Goal: Transaction & Acquisition: Purchase product/service

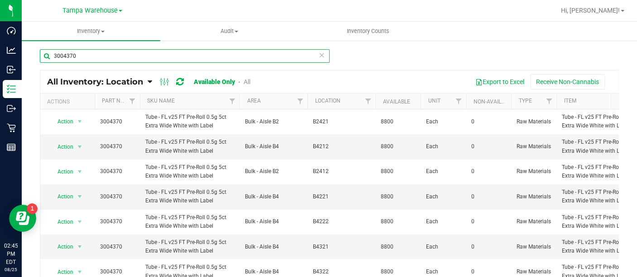
click at [137, 50] on input "3004370" at bounding box center [185, 56] width 290 height 14
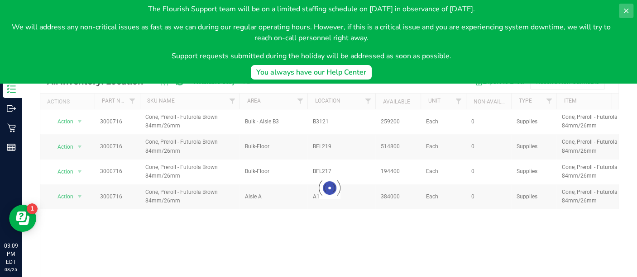
type input "3000716"
click at [625, 10] on icon at bounding box center [626, 11] width 5 height 5
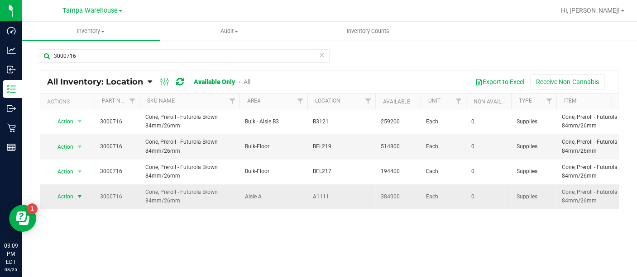
click at [76, 195] on span "select" at bounding box center [79, 197] width 11 height 13
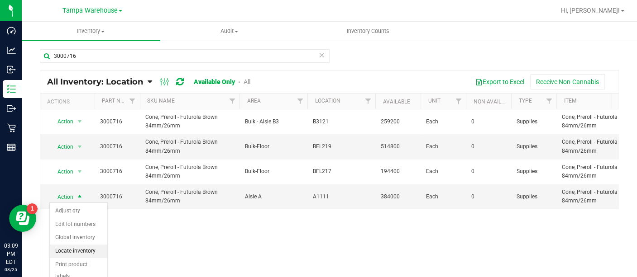
click at [77, 248] on li "Locate inventory" at bounding box center [78, 252] width 57 height 14
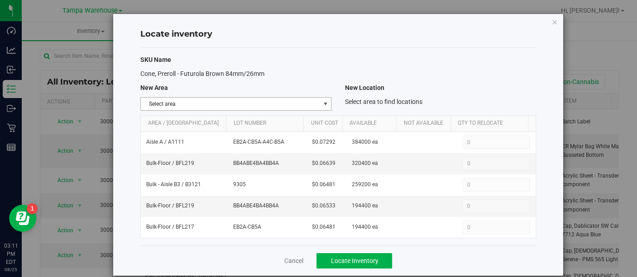
click at [321, 104] on span "select" at bounding box center [324, 103] width 7 height 7
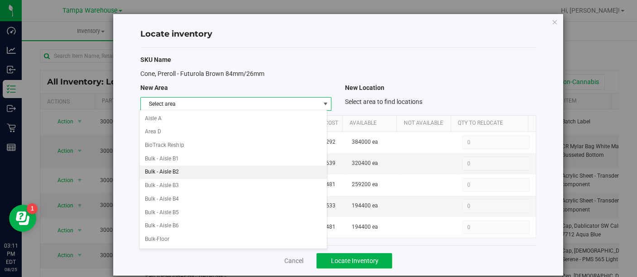
click at [195, 169] on li "Bulk - Aisle B2" at bounding box center [232, 173] width 187 height 14
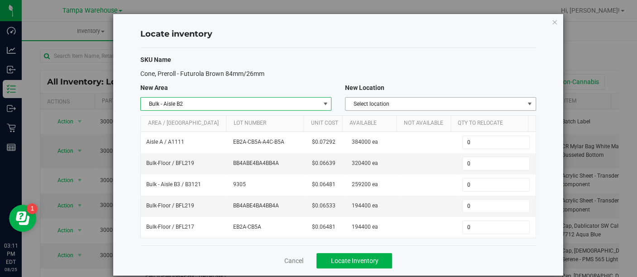
click at [526, 104] on span "select" at bounding box center [529, 103] width 7 height 7
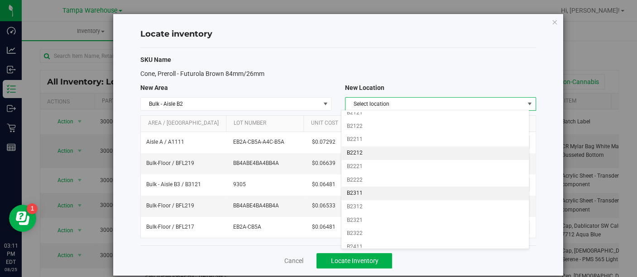
scroll to position [33, 0]
click at [370, 192] on li "B2311" at bounding box center [434, 193] width 187 height 14
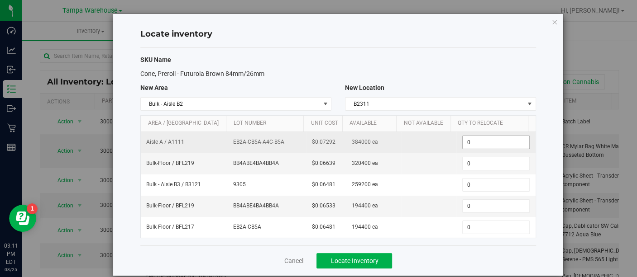
click at [480, 139] on span "0 0" at bounding box center [495, 143] width 67 height 14
click at [480, 139] on input "0" at bounding box center [496, 142] width 67 height 13
type input "124800"
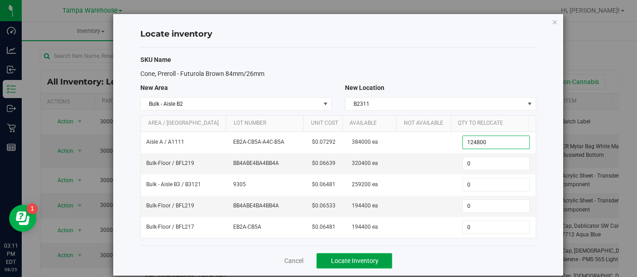
type input "124,800"
click at [341, 258] on span "Locate Inventory" at bounding box center [354, 261] width 48 height 7
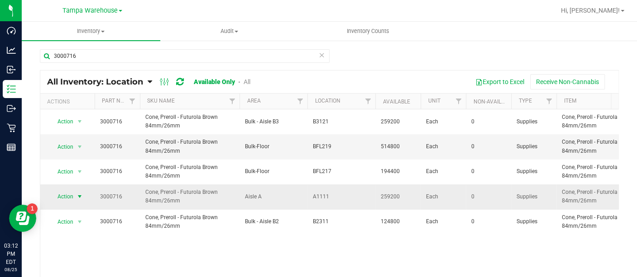
click at [64, 201] on span "Action" at bounding box center [61, 197] width 24 height 13
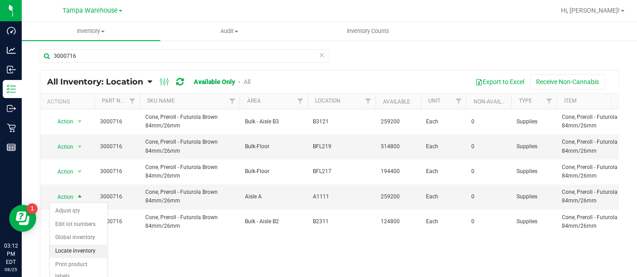
click at [65, 247] on li "Locate inventory" at bounding box center [78, 252] width 57 height 14
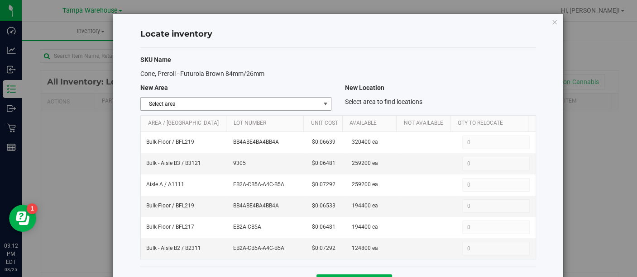
click at [321, 100] on span "select" at bounding box center [324, 103] width 7 height 7
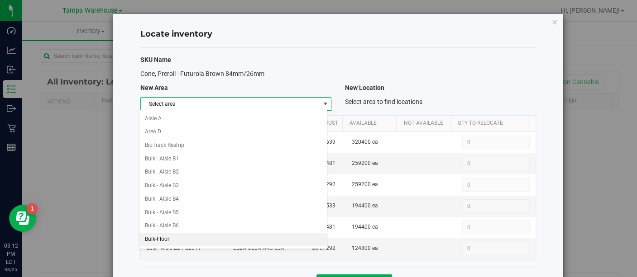
click at [162, 236] on li "Bulk-Floor" at bounding box center [232, 240] width 187 height 14
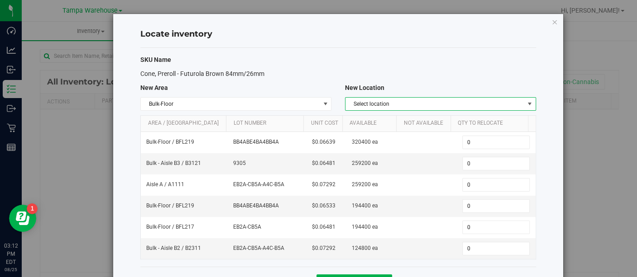
click at [361, 101] on span "Select location" at bounding box center [434, 104] width 179 height 13
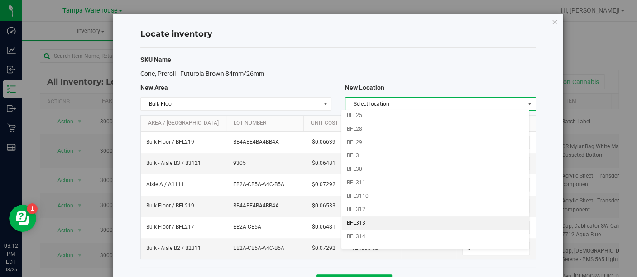
scroll to position [655, 0]
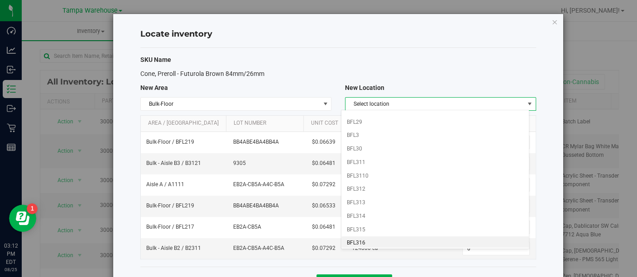
click at [368, 237] on li "BFL316" at bounding box center [434, 244] width 187 height 14
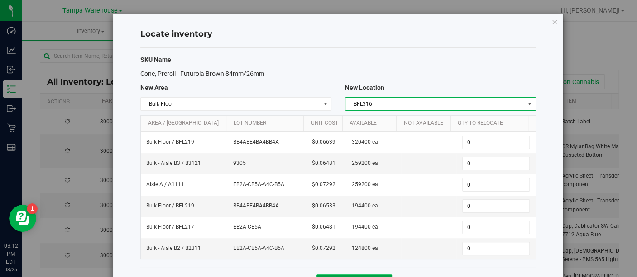
click at [343, 275] on button "Locate Inventory" at bounding box center [354, 282] width 76 height 15
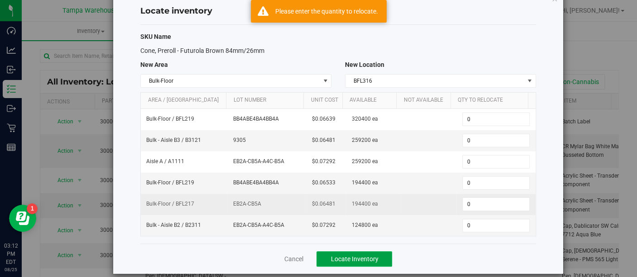
scroll to position [24, 0]
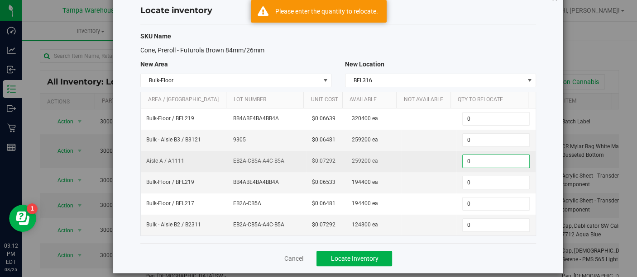
click at [478, 161] on span "0 0" at bounding box center [495, 162] width 67 height 14
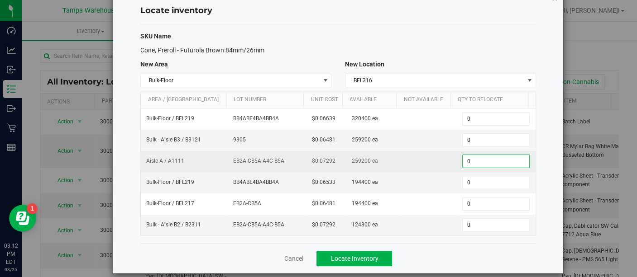
click at [478, 161] on input "0" at bounding box center [496, 161] width 67 height 13
type input "259200"
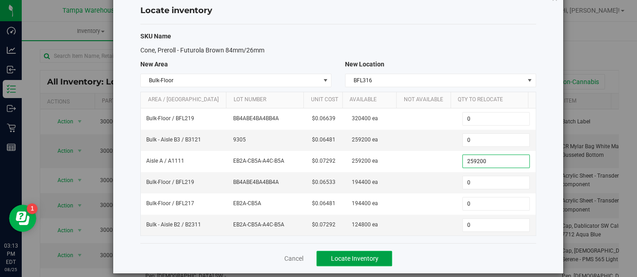
type input "259,200"
click at [367, 255] on span "Locate Inventory" at bounding box center [354, 258] width 48 height 7
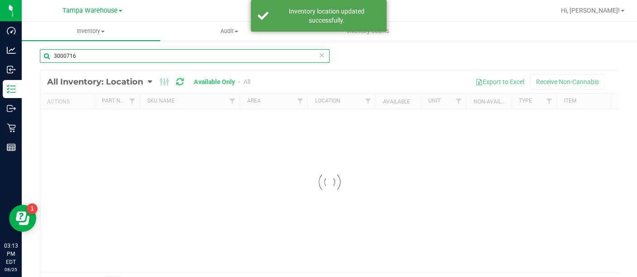
click at [155, 52] on input "3000716" at bounding box center [185, 56] width 290 height 14
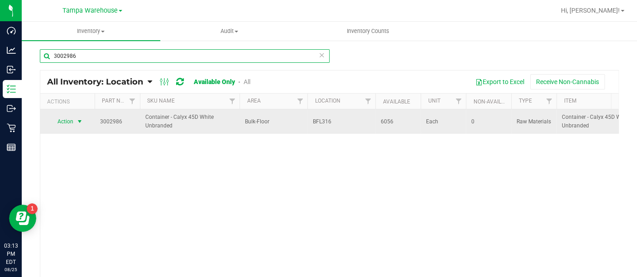
type input "3002986"
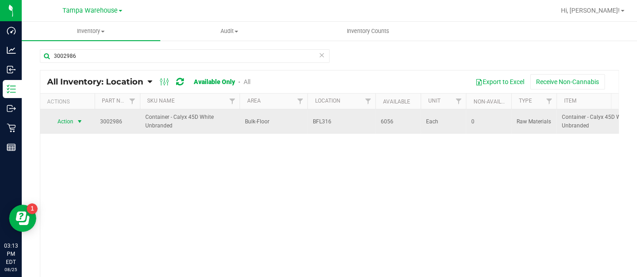
click at [68, 122] on span "Action" at bounding box center [61, 121] width 24 height 13
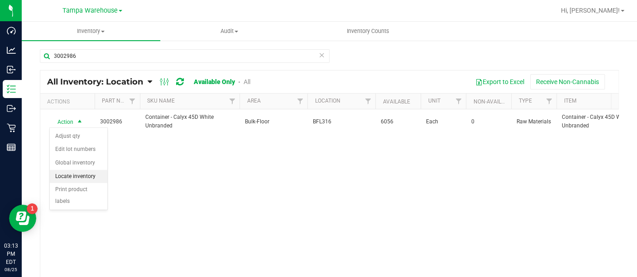
click at [76, 173] on li "Locate inventory" at bounding box center [78, 177] width 57 height 14
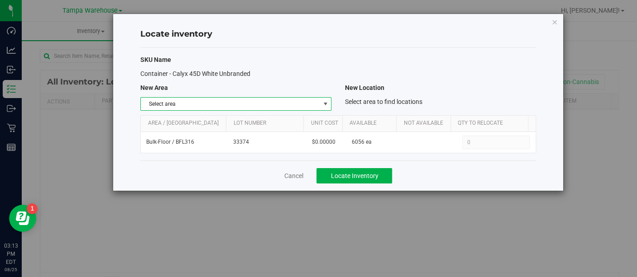
click at [324, 104] on span "select" at bounding box center [324, 103] width 7 height 7
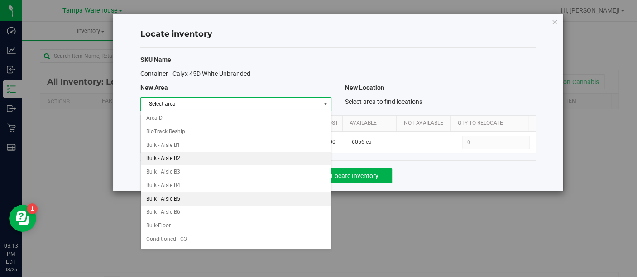
scroll to position [6, 0]
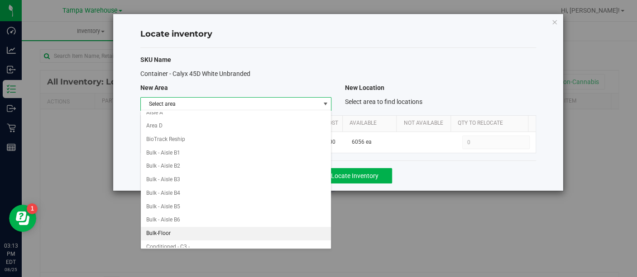
click at [167, 227] on li "Bulk-Floor" at bounding box center [236, 234] width 190 height 14
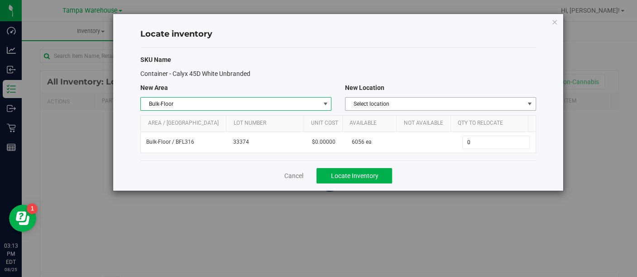
click at [447, 100] on span "Select location" at bounding box center [434, 104] width 179 height 13
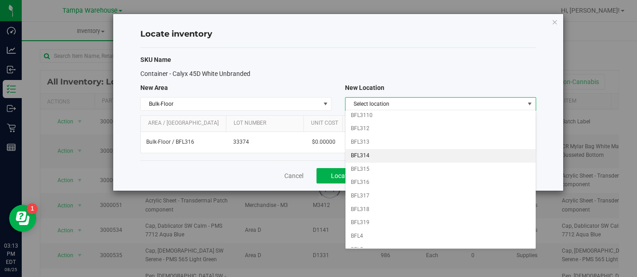
scroll to position [662, 0]
click at [322, 99] on span "select" at bounding box center [325, 104] width 11 height 13
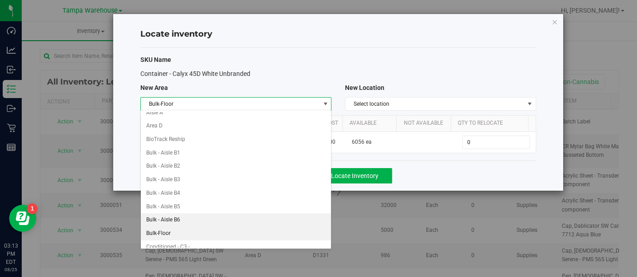
click at [172, 215] on li "Bulk - Aisle B6" at bounding box center [236, 221] width 190 height 14
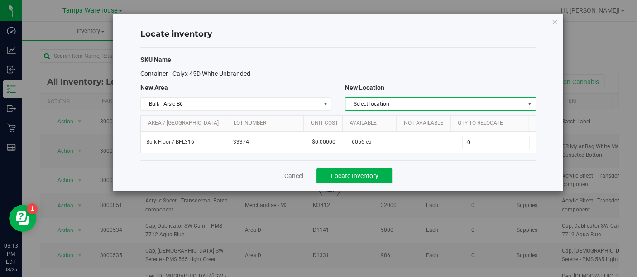
click at [403, 98] on span "Select location" at bounding box center [434, 104] width 179 height 13
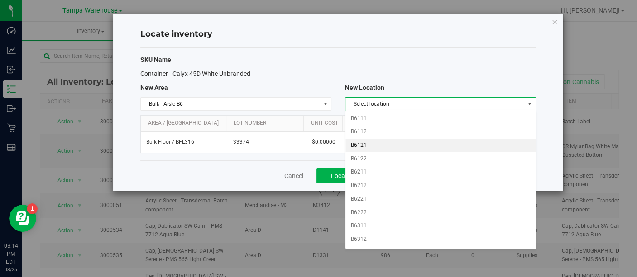
click at [373, 143] on li "B6121" at bounding box center [440, 146] width 190 height 14
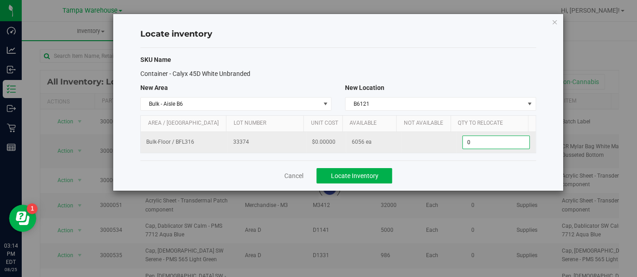
click at [478, 142] on span "0 0" at bounding box center [495, 143] width 67 height 14
click at [478, 142] on input "0" at bounding box center [496, 142] width 67 height 13
type input "6056"
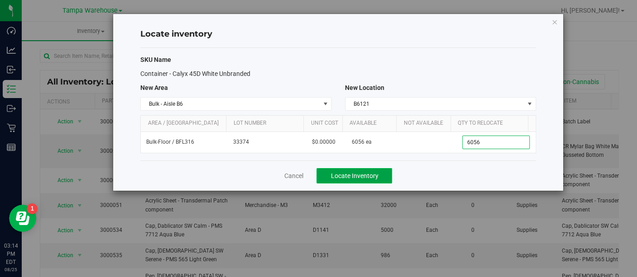
type input "6,056"
click at [366, 177] on span "Locate Inventory" at bounding box center [354, 175] width 48 height 7
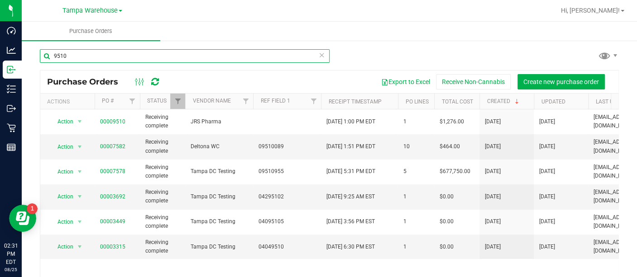
click at [72, 56] on input "9510" at bounding box center [185, 56] width 290 height 14
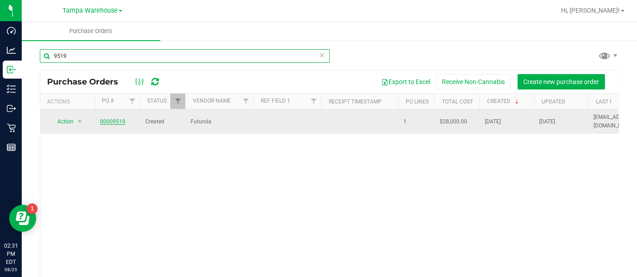
type input "9519"
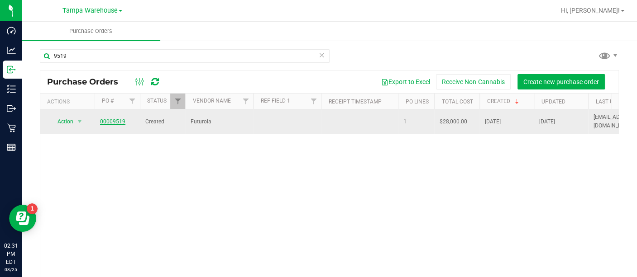
click at [119, 119] on link "00009519" at bounding box center [112, 122] width 25 height 6
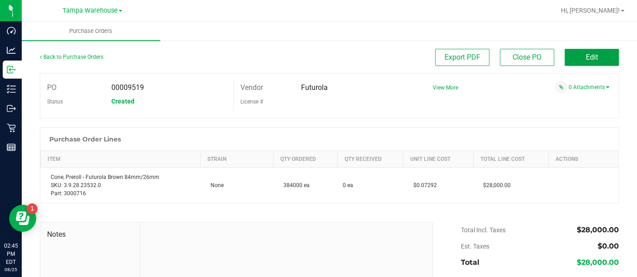
click at [591, 58] on button "Edit" at bounding box center [591, 57] width 54 height 17
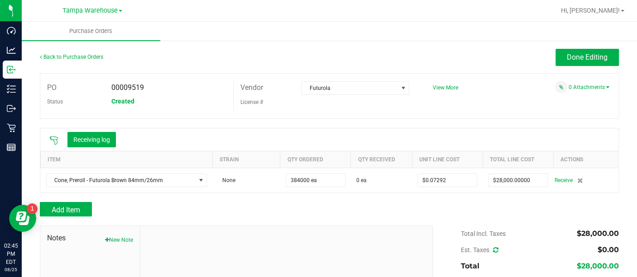
scroll to position [66, 0]
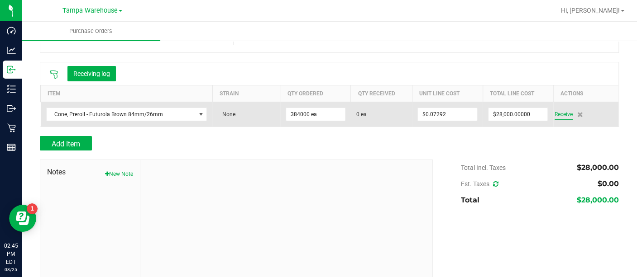
click at [554, 112] on span "Receive" at bounding box center [563, 114] width 18 height 11
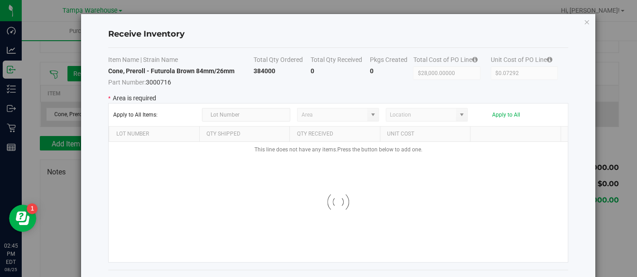
type input "State Pantry 1"
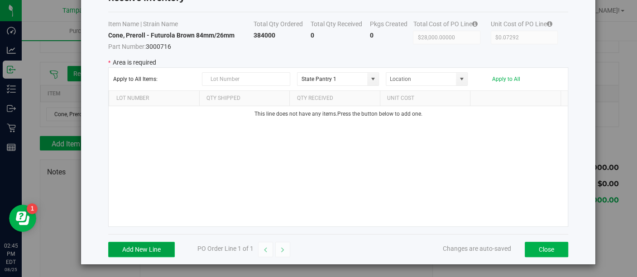
click at [139, 243] on button "Add New Line" at bounding box center [141, 249] width 67 height 15
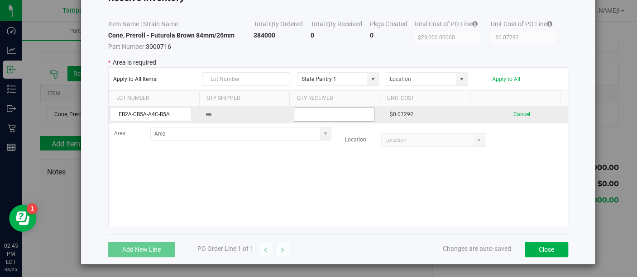
type input "EB2A-CB5A-A4C-B5A"
click at [322, 115] on input "text" at bounding box center [334, 115] width 81 height 14
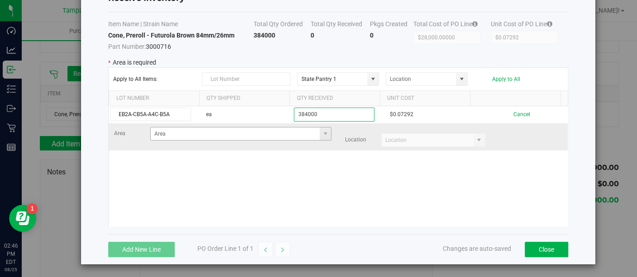
click at [320, 130] on span at bounding box center [325, 134] width 11 height 13
type input "384000"
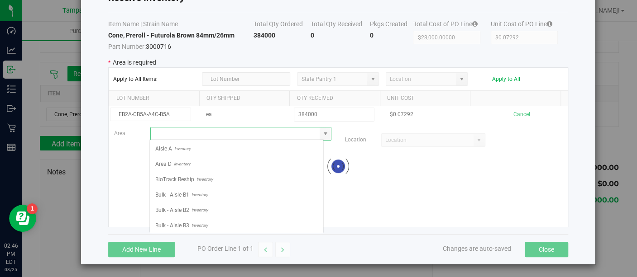
scroll to position [13, 174]
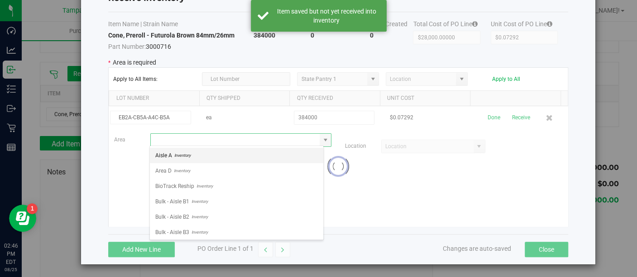
click at [229, 153] on li "Aisle A Inventory" at bounding box center [236, 155] width 173 height 15
type input "Aisle A"
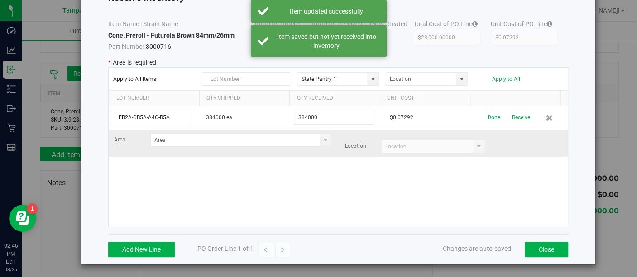
click at [467, 147] on kendo-combobox at bounding box center [433, 147] width 104 height 14
click at [320, 143] on span at bounding box center [325, 140] width 11 height 13
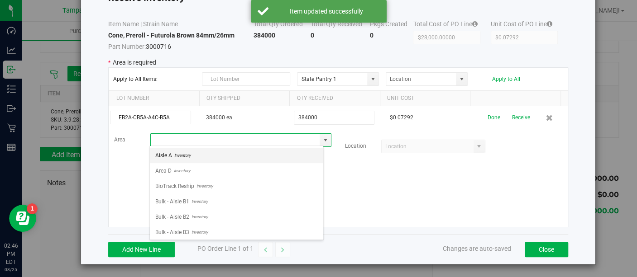
click at [242, 153] on li "Aisle A Inventory" at bounding box center [236, 155] width 173 height 15
type input "Aisle A"
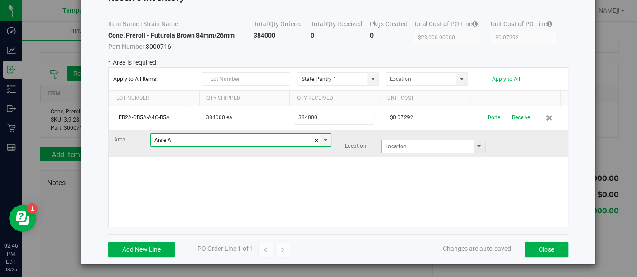
click at [475, 145] on span at bounding box center [478, 146] width 7 height 7
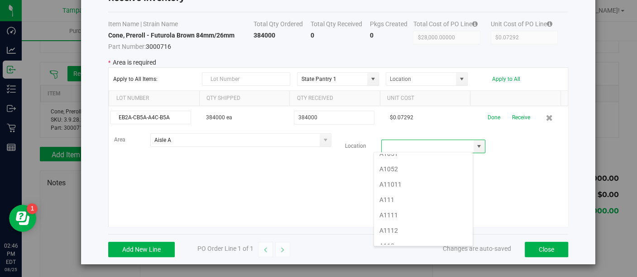
scroll to position [151, 0]
click at [405, 189] on li "A1111" at bounding box center [423, 195] width 99 height 15
type input "A1111"
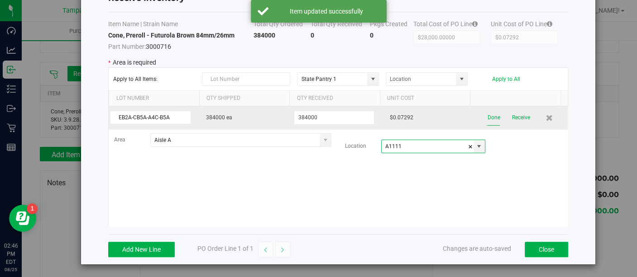
click at [487, 118] on button "Done" at bounding box center [493, 118] width 13 height 16
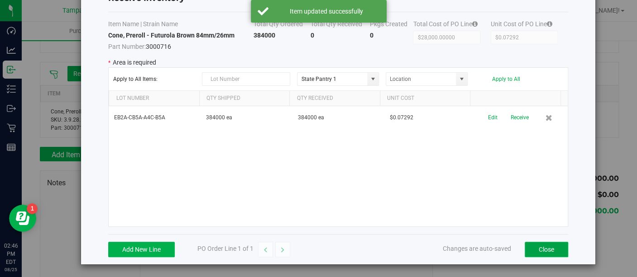
click at [538, 245] on button "Close" at bounding box center [546, 249] width 43 height 15
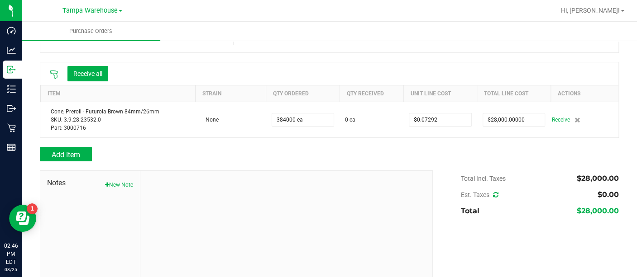
click at [118, 191] on div "Notes New Note" at bounding box center [90, 231] width 100 height 121
click at [117, 186] on button "New Note" at bounding box center [119, 185] width 28 height 8
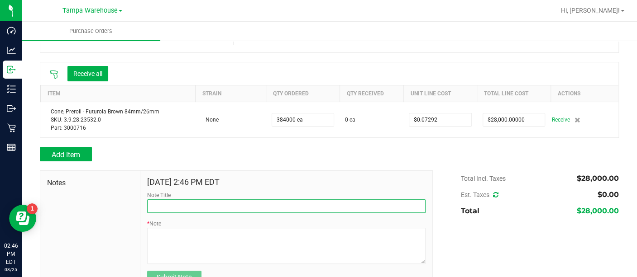
click at [166, 202] on input "Note Title" at bounding box center [286, 207] width 278 height 14
type input "RECEIVED #3000716"
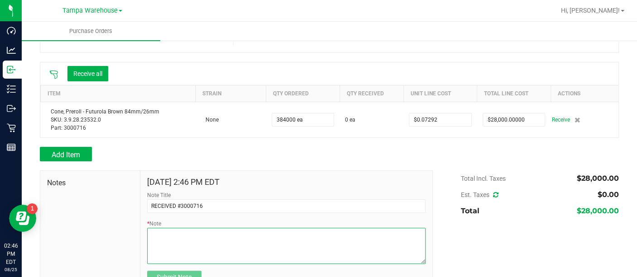
click at [166, 240] on textarea "* Note" at bounding box center [286, 246] width 278 height 36
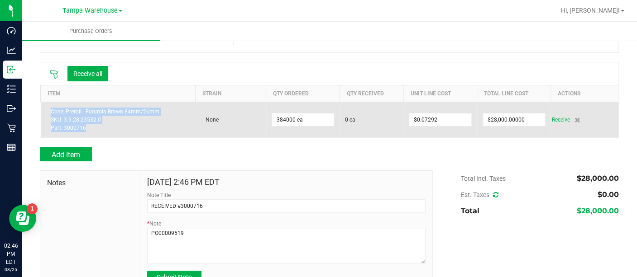
drag, startPoint x: 85, startPoint y: 130, endPoint x: 50, endPoint y: 111, distance: 39.7
click at [50, 111] on div "Cone, Preroll - Futurola Brown 84mm/26mm SKU: 3.9.28.23532.0 Part: 3000716" at bounding box center [118, 120] width 144 height 24
copy div "Cone, Preroll - Futurola Brown 84mm/26mm SKU: 3.9.28.23532.0 Part: 3000716"
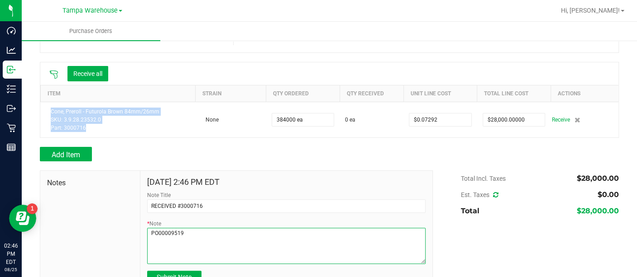
click at [153, 251] on textarea "* Note" at bounding box center [286, 246] width 278 height 36
paste textarea "Cone, Preroll - Futurola Brown 84mm/26mm SKU: 3.9.28.23532.0 Part: 3000716"
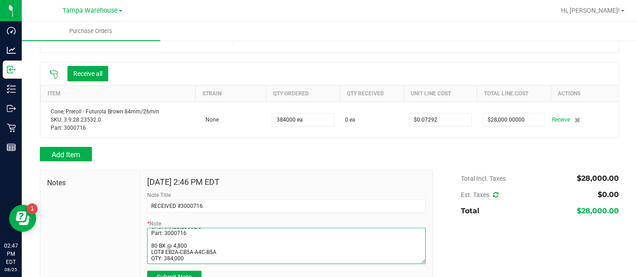
scroll to position [90, 0]
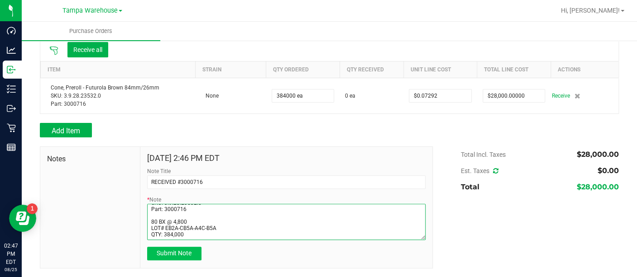
type textarea "PO00009519 Cone, Preroll - Futurola Brown 84mm/26mm SKU: 3.9.28.23532.0 Part: 3…"
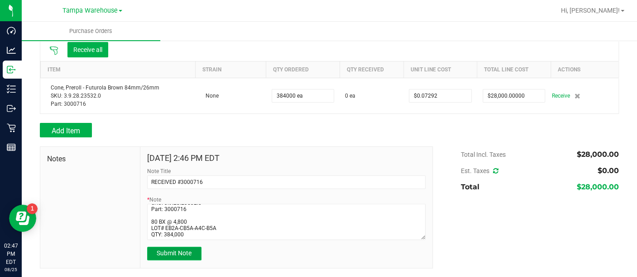
click at [158, 248] on button "Submit Note" at bounding box center [174, 254] width 54 height 14
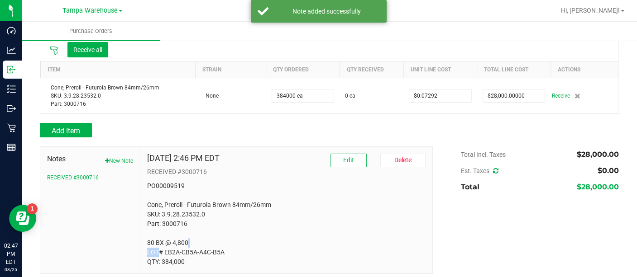
drag, startPoint x: 158, startPoint y: 248, endPoint x: 258, endPoint y: 245, distance: 100.5
click at [258, 245] on p "PO00009519 Cone, Preroll - Futurola Brown 84mm/26mm SKU: 3.9.28.23532.0 Part: 3…" at bounding box center [286, 225] width 278 height 86
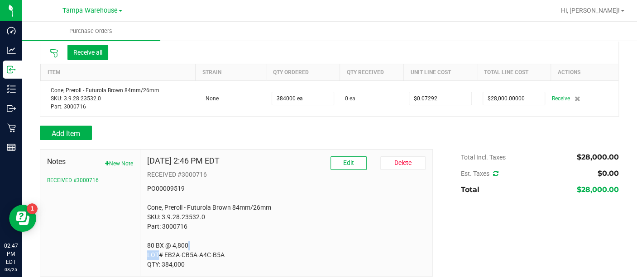
scroll to position [96, 0]
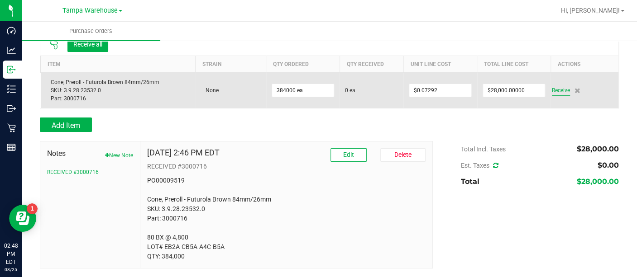
click at [557, 87] on span "Receive" at bounding box center [561, 90] width 18 height 11
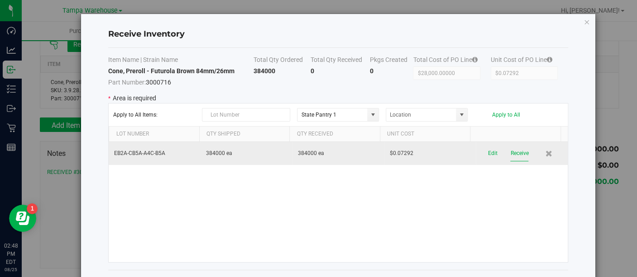
click at [510, 158] on button "Receive" at bounding box center [519, 154] width 18 height 16
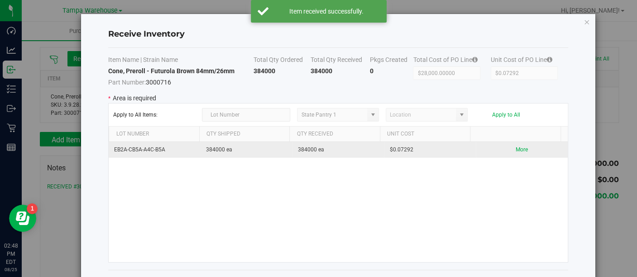
scroll to position [36, 0]
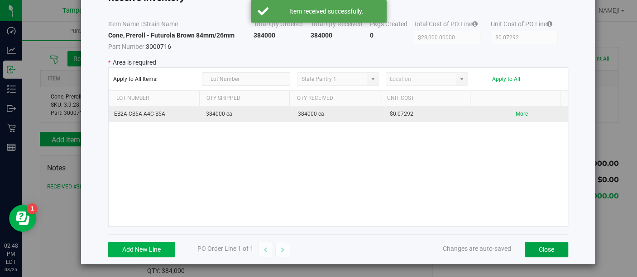
click at [541, 246] on button "Close" at bounding box center [546, 249] width 43 height 15
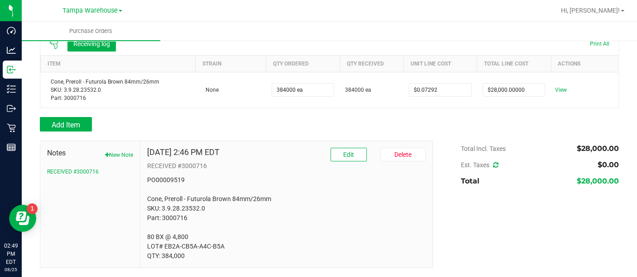
scroll to position [0, 0]
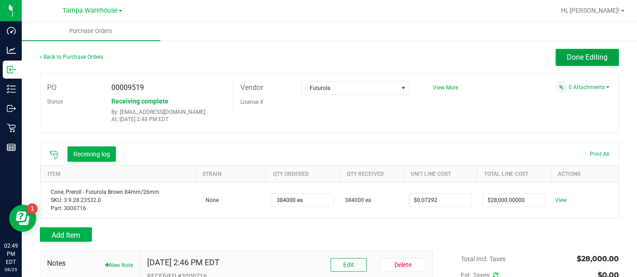
click at [567, 60] on span "Done Editing" at bounding box center [587, 57] width 41 height 9
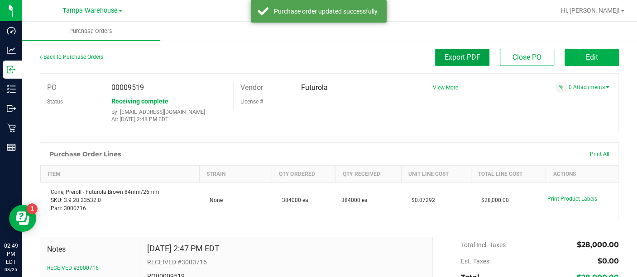
click at [468, 60] on span "Export PDF" at bounding box center [462, 57] width 36 height 9
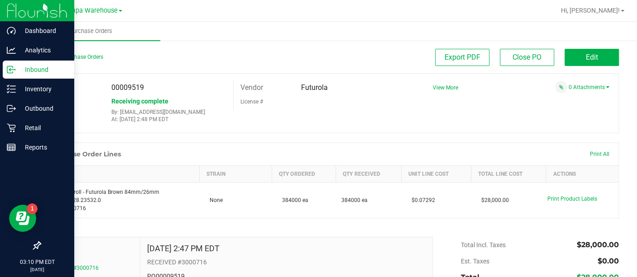
click at [17, 70] on p "Inbound" at bounding box center [43, 69] width 54 height 11
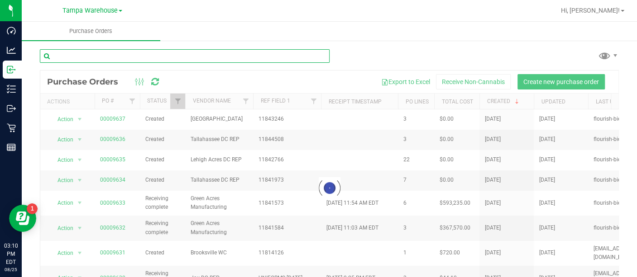
click at [114, 55] on input "text" at bounding box center [185, 56] width 290 height 14
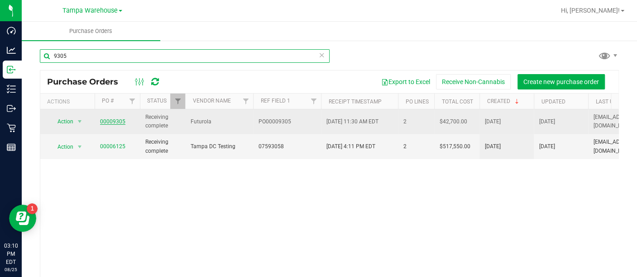
type input "9305"
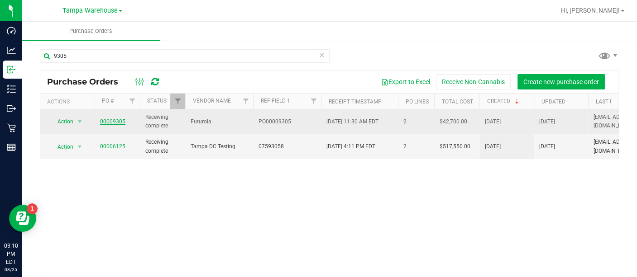
click at [110, 121] on link "00009305" at bounding box center [112, 122] width 25 height 6
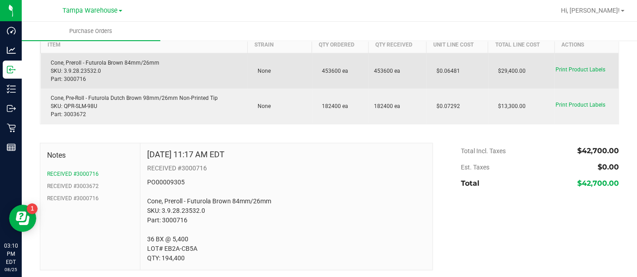
scroll to position [132, 0]
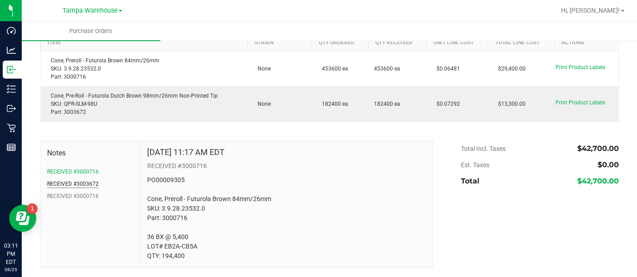
click at [88, 184] on button "RECEIVED #3003672" at bounding box center [73, 184] width 52 height 8
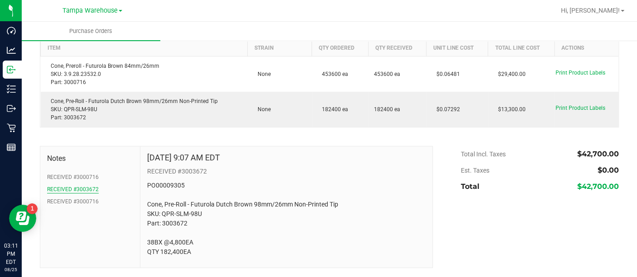
scroll to position [127, 0]
click at [76, 176] on button "RECEIVED #3000716" at bounding box center [73, 177] width 52 height 8
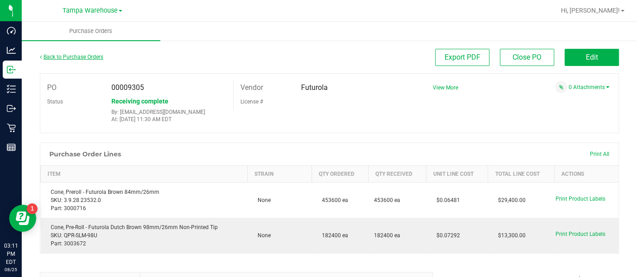
click at [80, 58] on link "Back to Purchase Orders" at bounding box center [71, 57] width 63 height 6
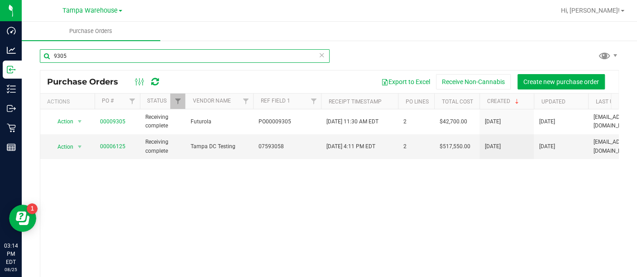
click at [113, 57] on input "9305" at bounding box center [185, 56] width 290 height 14
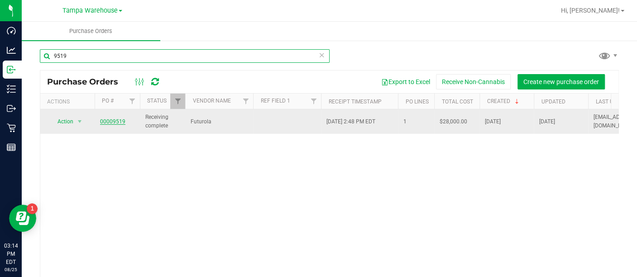
type input "9519"
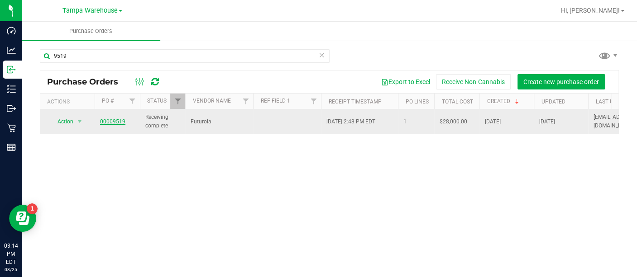
click at [115, 119] on link "00009519" at bounding box center [112, 122] width 25 height 6
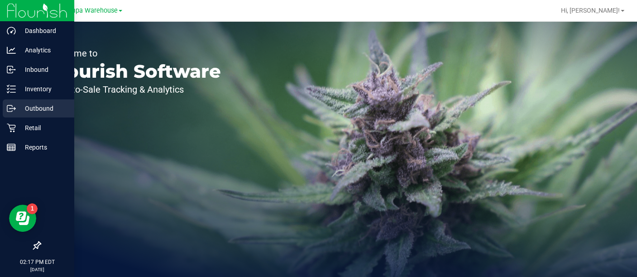
click at [29, 107] on p "Outbound" at bounding box center [43, 108] width 54 height 11
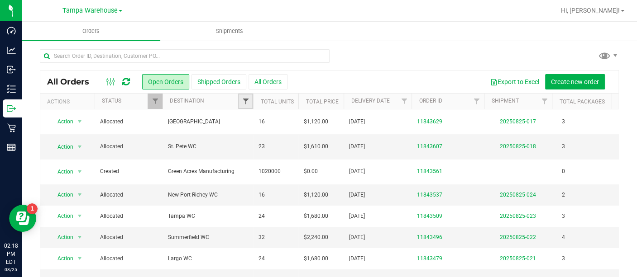
drag, startPoint x: 245, startPoint y: 106, endPoint x: 245, endPoint y: 99, distance: 7.3
click at [245, 99] on span "Filter" at bounding box center [245, 101] width 7 height 7
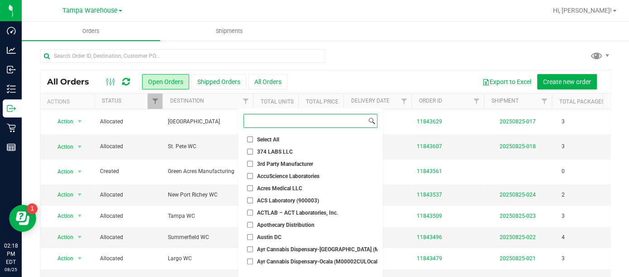
click at [269, 121] on input at bounding box center [305, 121] width 123 height 13
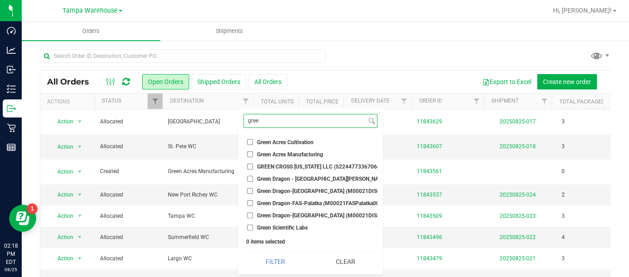
type input "gree"
click at [249, 153] on input "Green Acres Manufacturing" at bounding box center [250, 155] width 6 height 6
checkbox input "true"
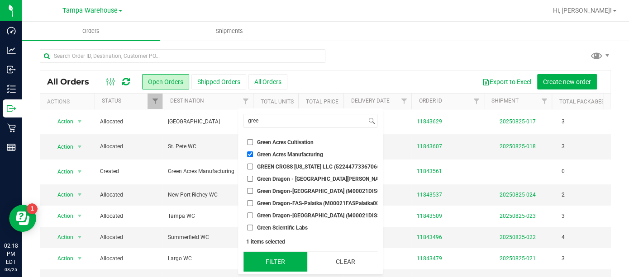
click at [268, 264] on button "Filter" at bounding box center [276, 262] width 64 height 20
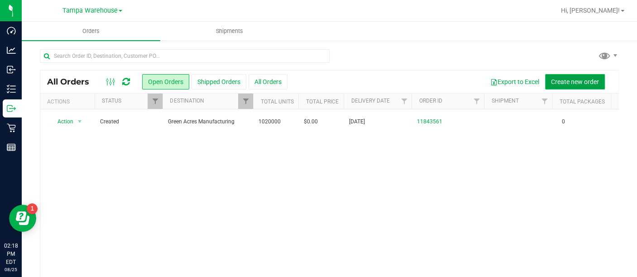
click at [570, 86] on button "Create new order" at bounding box center [575, 81] width 60 height 15
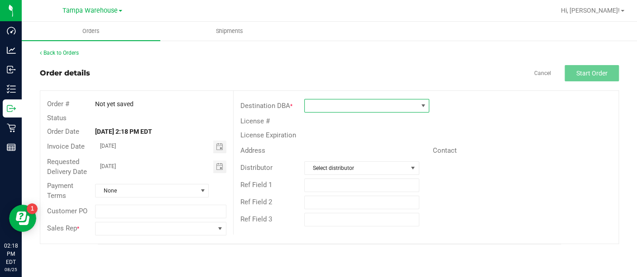
click at [421, 106] on span at bounding box center [422, 105] width 7 height 7
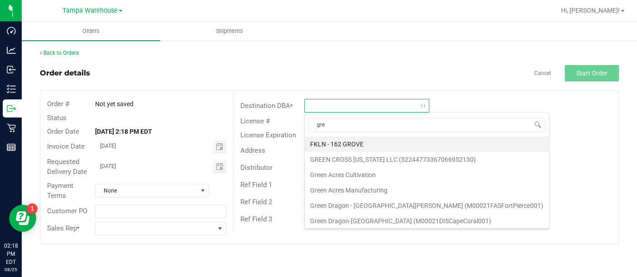
type input "gree"
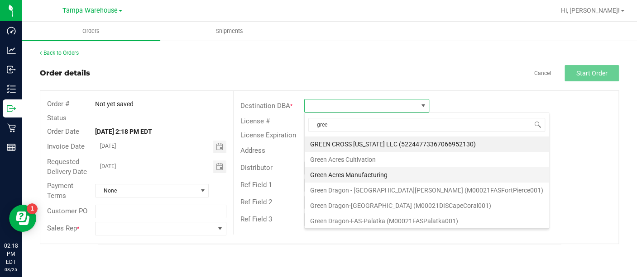
click at [358, 177] on li "Green Acres Manufacturing" at bounding box center [427, 174] width 244 height 15
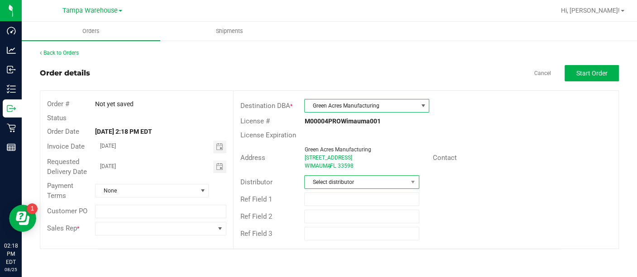
click at [359, 181] on span "Select distributor" at bounding box center [356, 182] width 102 height 13
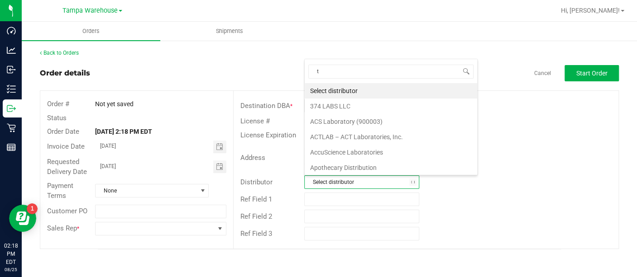
type input "ta"
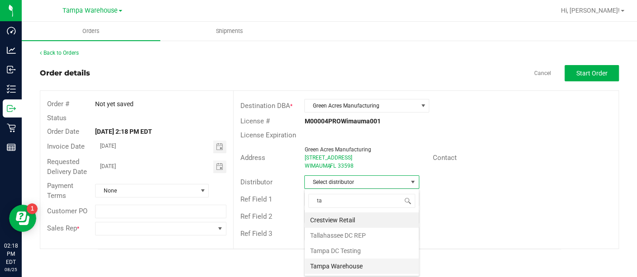
click at [349, 261] on li "Tampa Warehouse" at bounding box center [362, 266] width 114 height 15
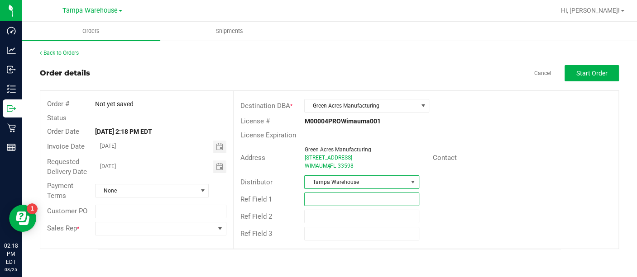
click at [344, 201] on input "text" at bounding box center [361, 200] width 115 height 14
click at [216, 167] on span "Toggle calendar" at bounding box center [218, 166] width 7 height 7
type input "GA RAW REQUEST [DATE]"
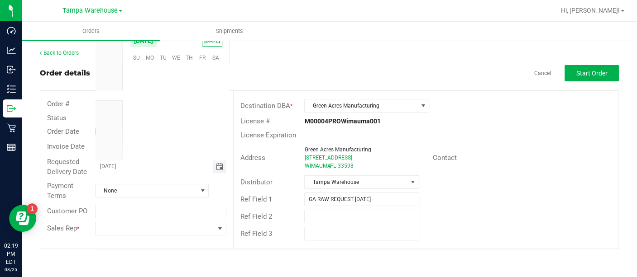
scroll to position [16366, 0]
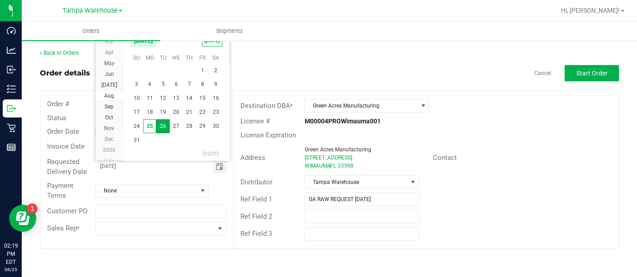
click at [164, 127] on span "26" at bounding box center [162, 126] width 13 height 14
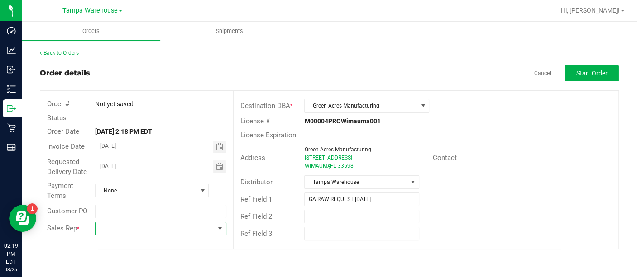
click at [177, 229] on span at bounding box center [155, 229] width 119 height 13
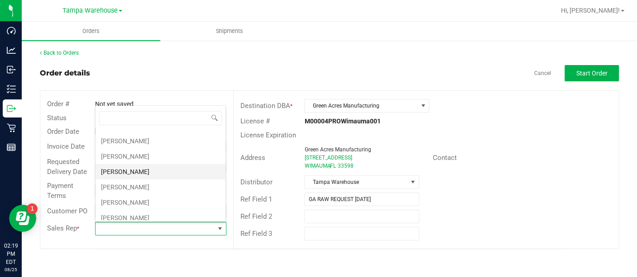
click at [145, 182] on li "[PERSON_NAME]" at bounding box center [161, 187] width 130 height 15
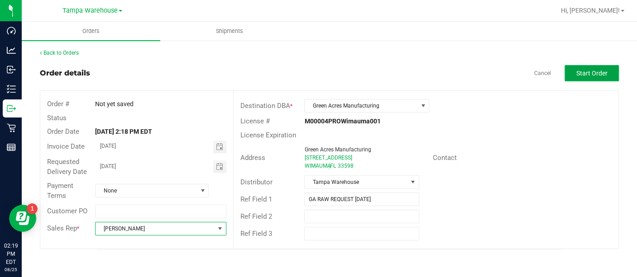
click at [590, 76] on span "Start Order" at bounding box center [591, 73] width 31 height 7
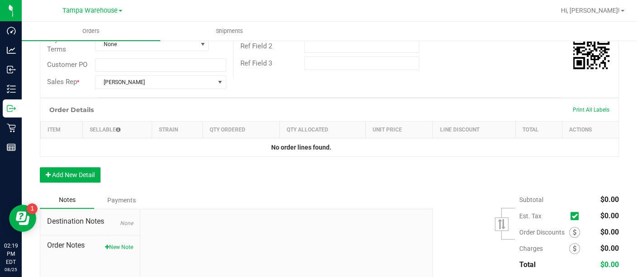
scroll to position [171, 0]
click at [75, 173] on button "Add New Detail" at bounding box center [70, 174] width 61 height 15
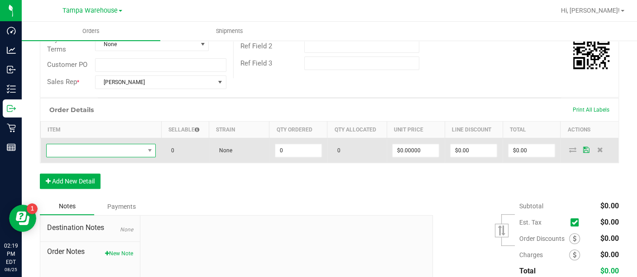
click at [132, 152] on span "NO DATA FOUND" at bounding box center [96, 150] width 98 height 13
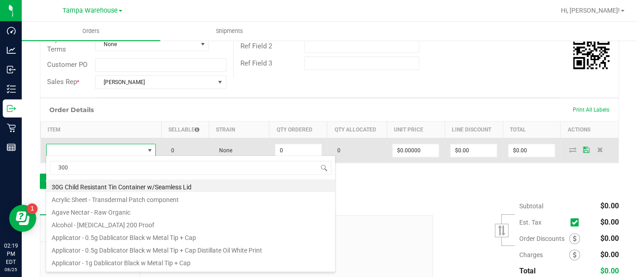
scroll to position [13, 106]
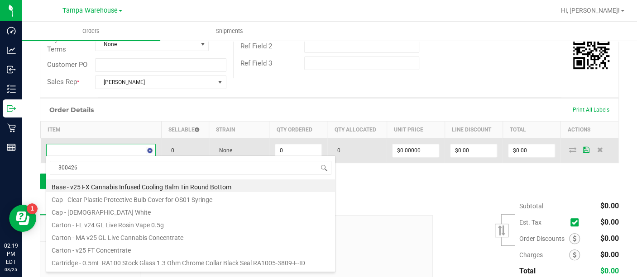
type input "3004269"
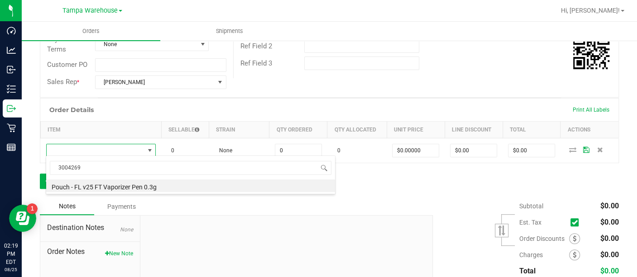
click at [134, 191] on li "Pouch - FL v25 FT Vaporizer Pen 0.3g" at bounding box center [190, 186] width 289 height 13
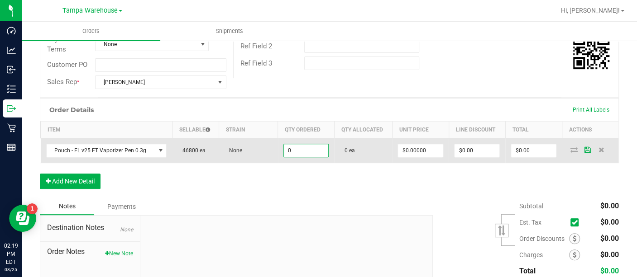
click at [305, 153] on input "0" at bounding box center [306, 150] width 45 height 13
type input "14400 ea"
click at [570, 147] on icon at bounding box center [573, 149] width 7 height 5
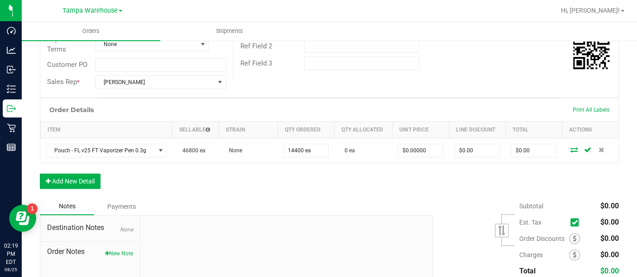
click at [570, 149] on icon at bounding box center [573, 149] width 7 height 5
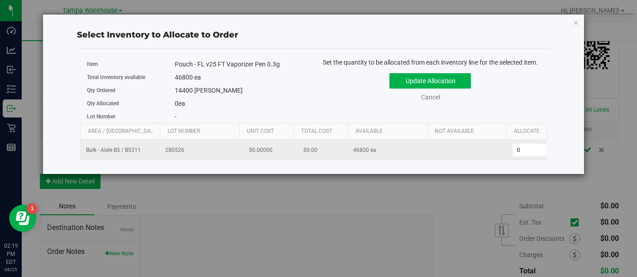
scroll to position [0, 46]
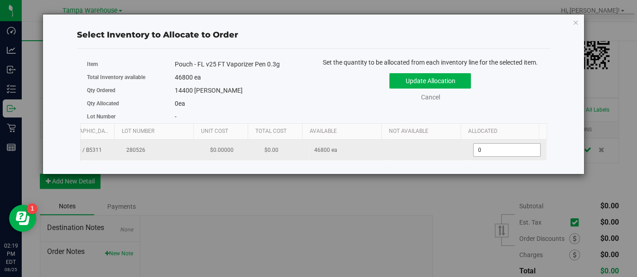
click at [482, 152] on span "0 0" at bounding box center [506, 150] width 67 height 14
click at [482, 152] on input "0" at bounding box center [506, 150] width 67 height 13
type input "14400"
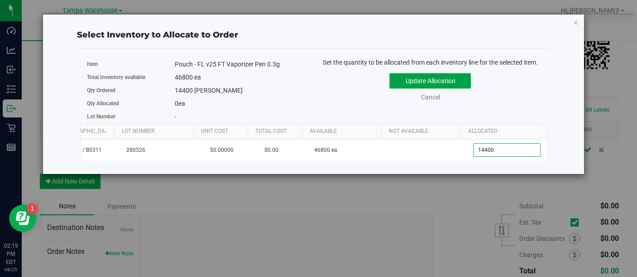
type input "14,400"
click at [420, 83] on button "Update Allocation" at bounding box center [429, 80] width 81 height 15
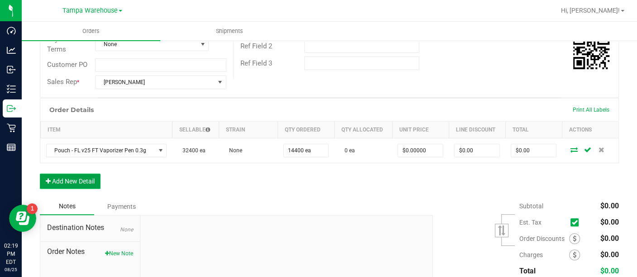
click at [82, 176] on button "Add New Detail" at bounding box center [70, 181] width 61 height 15
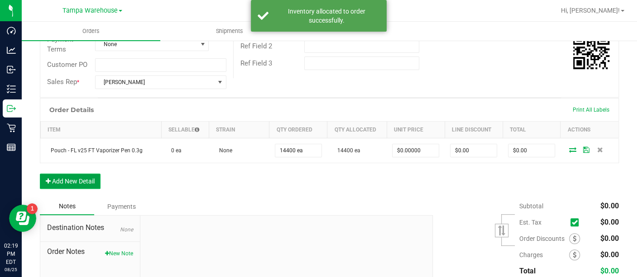
click at [82, 174] on button "Add New Detail" at bounding box center [70, 181] width 61 height 15
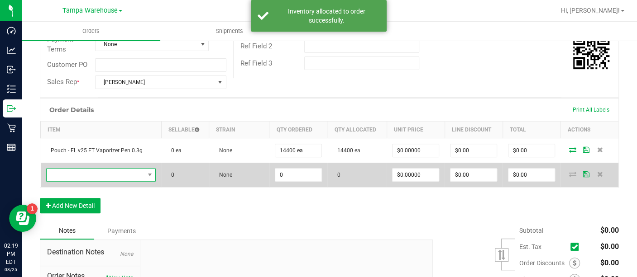
click at [87, 172] on span "NO DATA FOUND" at bounding box center [96, 175] width 98 height 13
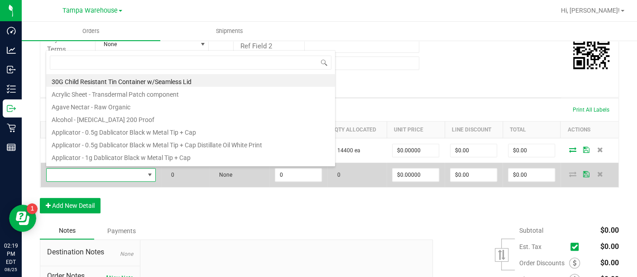
scroll to position [13, 106]
type input "5000"
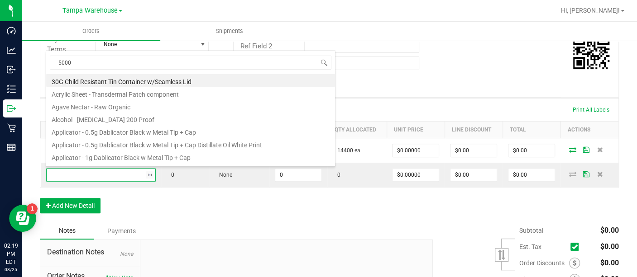
click at [211, 204] on div "Order Details Print All Labels Item Sellable Strain Qty Ordered Qty Allocated U…" at bounding box center [329, 160] width 579 height 124
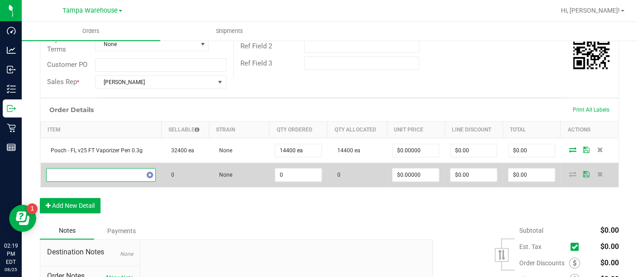
click at [128, 170] on span "NO DATA FOUND" at bounding box center [96, 175] width 98 height 13
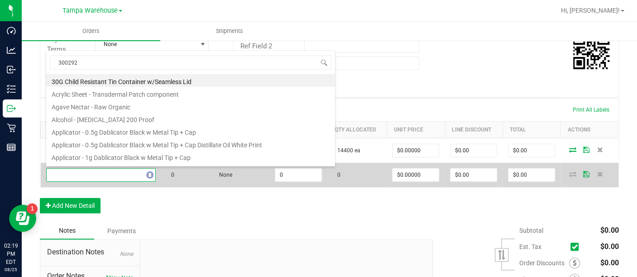
type input "3002927"
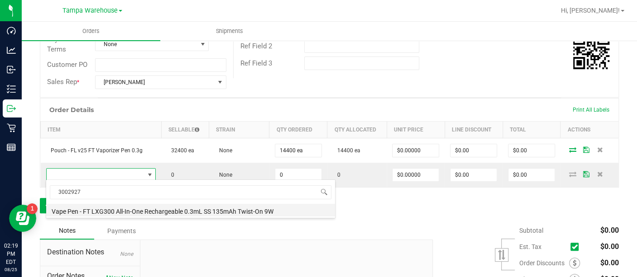
click at [136, 207] on li "Vape Pen - FT LXG300 All-In-One Rechargeable 0.3mL SS 135mAh Twist-On 9W" at bounding box center [190, 210] width 289 height 13
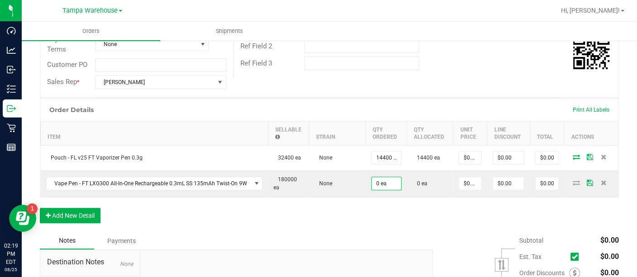
drag, startPoint x: 368, startPoint y: 177, endPoint x: 279, endPoint y: 227, distance: 103.0
click at [279, 227] on div "Order Details Print All Labels Item Sellable Strain Qty Ordered Qty Allocated U…" at bounding box center [329, 165] width 579 height 134
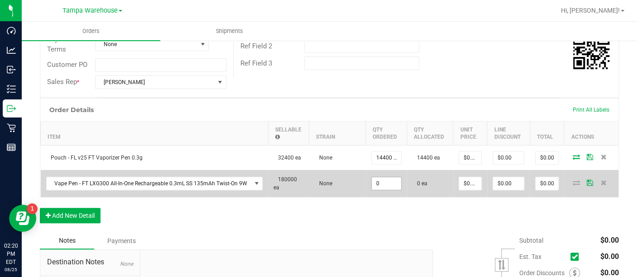
click at [383, 177] on input "0" at bounding box center [386, 183] width 29 height 13
type input "5000 ea"
click at [569, 180] on span at bounding box center [576, 182] width 14 height 5
click at [573, 182] on icon at bounding box center [576, 182] width 7 height 5
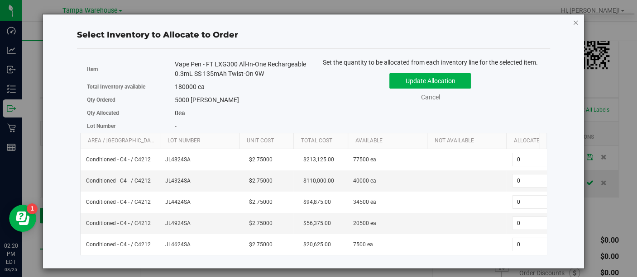
click at [576, 21] on icon "button" at bounding box center [576, 22] width 6 height 11
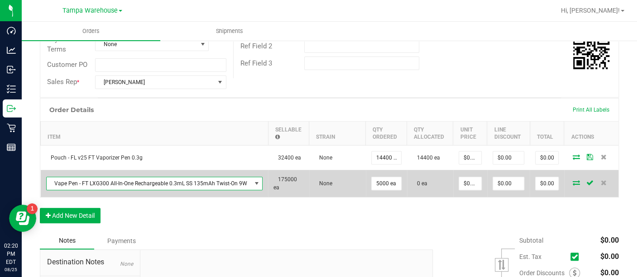
click at [190, 181] on span "Vape Pen - FT LXG300 All-In-One Rechargeable 0.3mL SS 135mAh Twist-On 9W" at bounding box center [149, 183] width 205 height 13
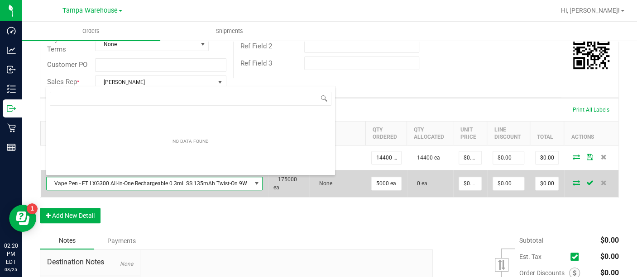
click at [190, 181] on span "Vape Pen - FT LXG300 All-In-One Rechargeable 0.3mL SS 135mAh Twist-On 9W" at bounding box center [149, 183] width 205 height 13
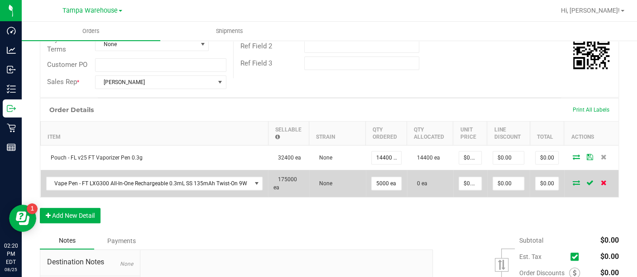
click at [600, 183] on span at bounding box center [604, 182] width 14 height 5
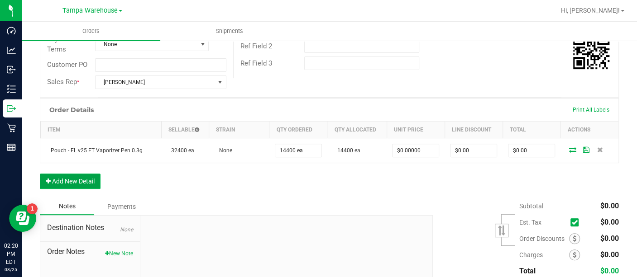
click at [68, 176] on button "Add New Detail" at bounding box center [70, 181] width 61 height 15
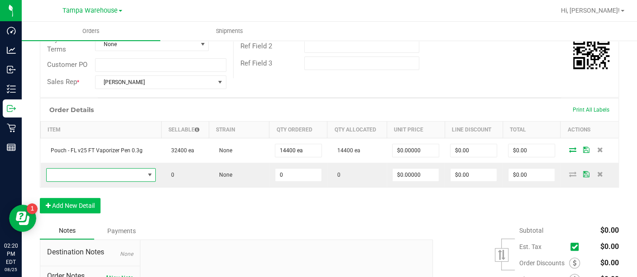
click at [68, 176] on span "NO DATA FOUND" at bounding box center [96, 175] width 98 height 13
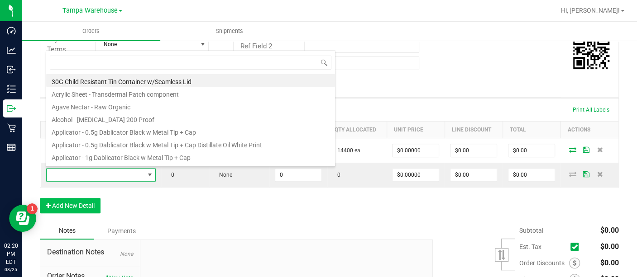
scroll to position [13, 106]
type input "3002927"
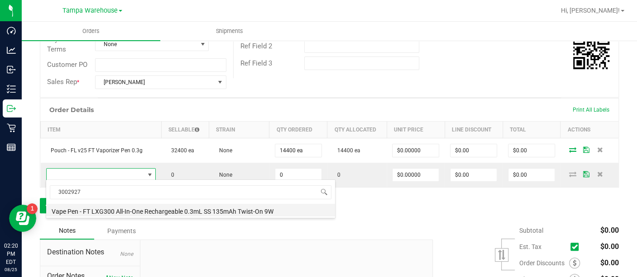
click at [134, 211] on li "Vape Pen - FT LXG300 All-In-One Rechargeable 0.3mL SS 135mAh Twist-On 9W" at bounding box center [190, 210] width 289 height 13
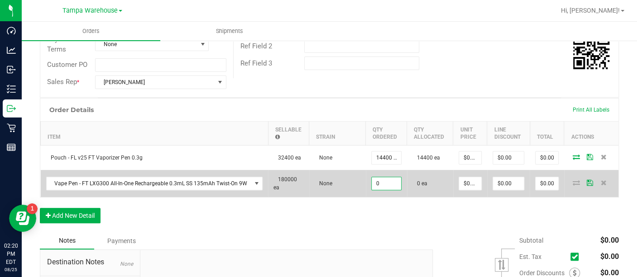
click at [375, 180] on input "0" at bounding box center [386, 183] width 29 height 13
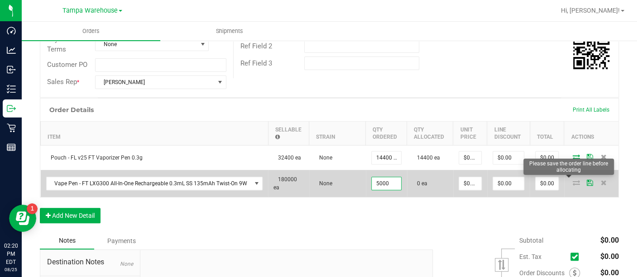
type input "5000 ea"
click at [573, 184] on icon at bounding box center [576, 182] width 7 height 5
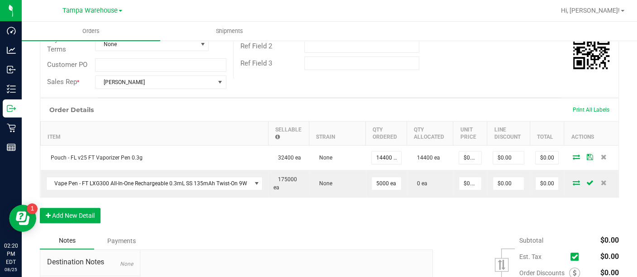
click at [573, 184] on icon at bounding box center [576, 182] width 7 height 5
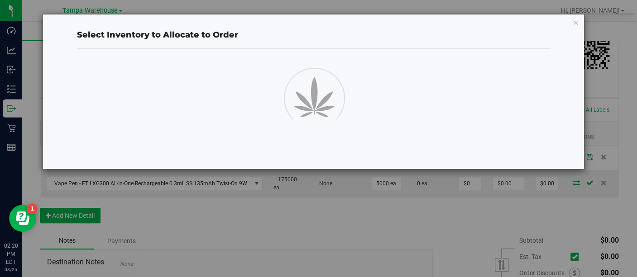
click at [570, 184] on div "Select Inventory to Allocate to Order" at bounding box center [322, 138] width 644 height 277
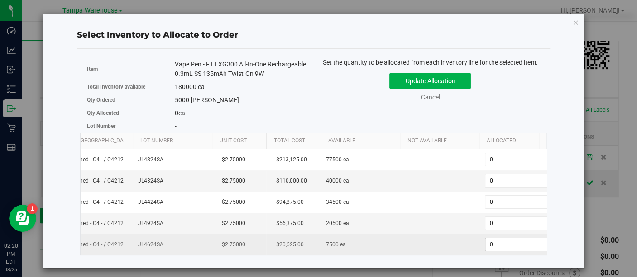
scroll to position [0, 40]
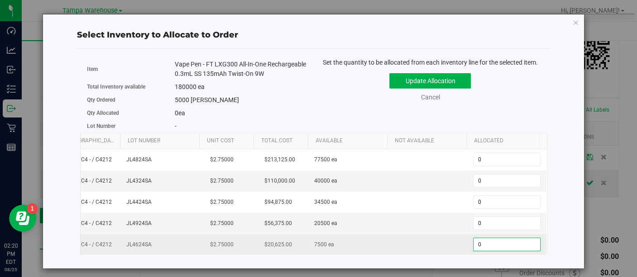
click at [507, 245] on span "0 0" at bounding box center [506, 245] width 67 height 14
click at [507, 245] on input "0" at bounding box center [506, 245] width 67 height 13
type input "5000"
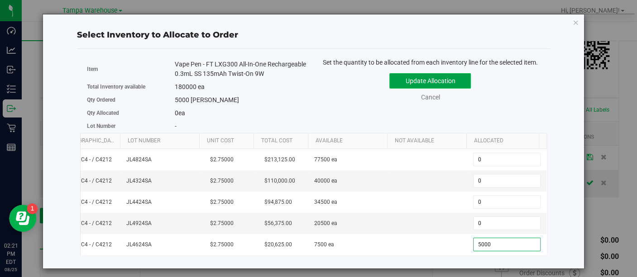
type input "5,000"
click at [438, 75] on button "Update Allocation" at bounding box center [429, 80] width 81 height 15
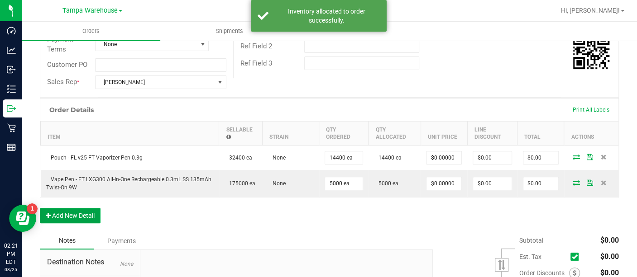
click at [76, 211] on button "Add New Detail" at bounding box center [70, 215] width 61 height 15
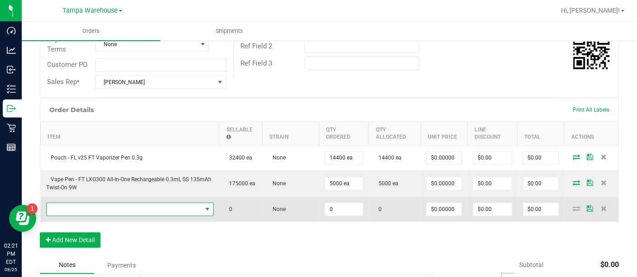
click at [76, 209] on span "NO DATA FOUND" at bounding box center [124, 209] width 155 height 13
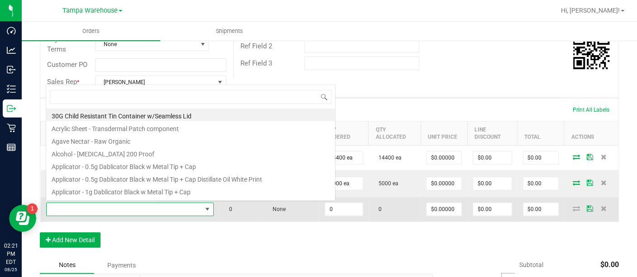
scroll to position [13, 160]
type input "3002928"
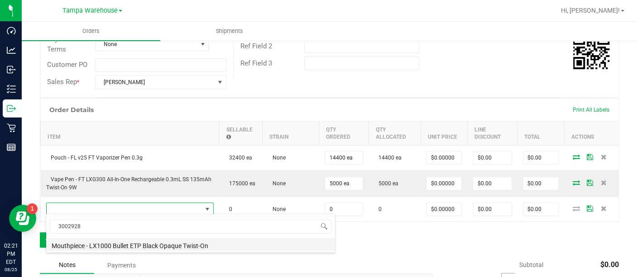
click at [97, 246] on li "Mouthpiece - LX1000 Bullet ETP Black Opaque Twist-On" at bounding box center [190, 245] width 289 height 13
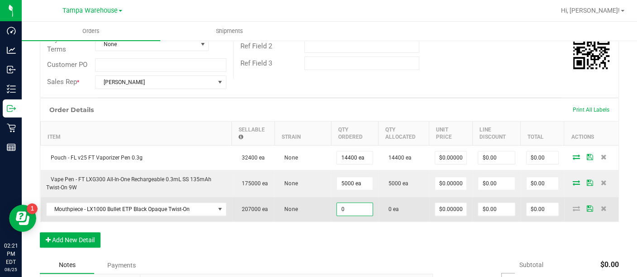
click at [361, 206] on input "0" at bounding box center [354, 209] width 35 height 13
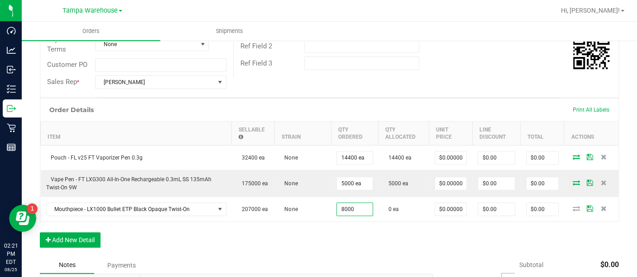
type input "8000 ea"
click at [557, 236] on div "Order Details Print All Labels Item Sellable Strain Qty Ordered Qty Allocated U…" at bounding box center [329, 177] width 579 height 159
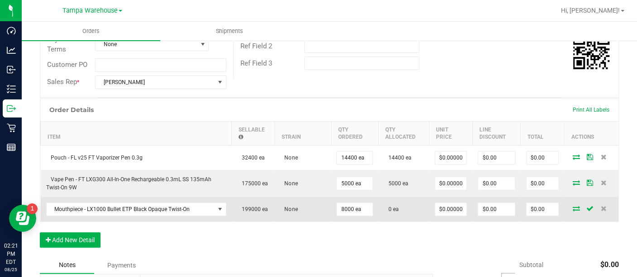
click at [573, 206] on icon at bounding box center [576, 208] width 7 height 5
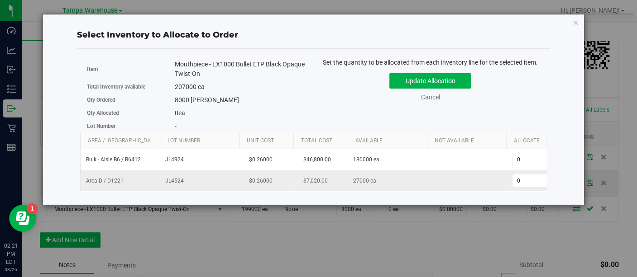
click at [403, 177] on td "27000 ea" at bounding box center [387, 181] width 79 height 21
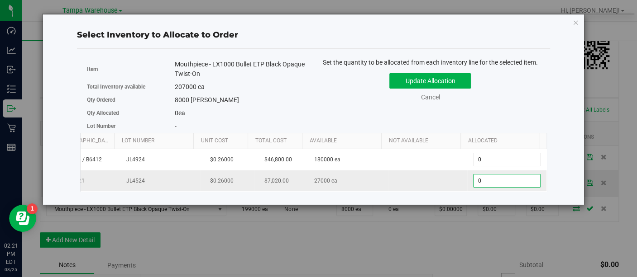
click at [476, 175] on span "0 0" at bounding box center [506, 181] width 67 height 14
click at [476, 175] on input "0" at bounding box center [506, 181] width 67 height 13
type input "8000"
type input "8,000"
click at [411, 72] on div "Update Allocation Cancel" at bounding box center [430, 85] width 220 height 33
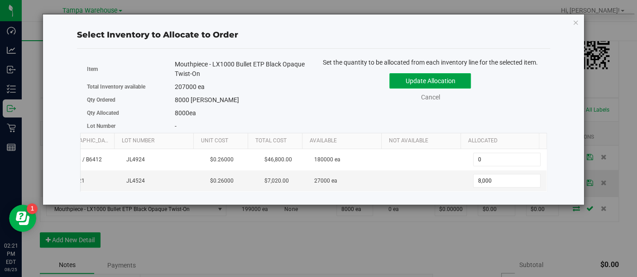
click at [411, 81] on button "Update Allocation" at bounding box center [429, 80] width 81 height 15
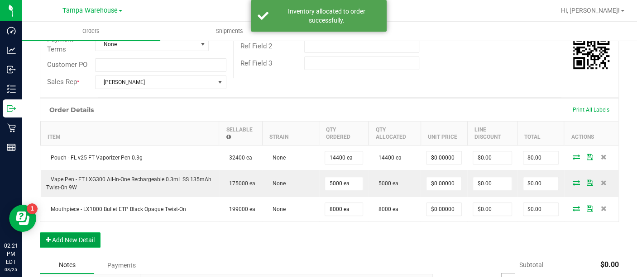
click at [76, 233] on button "Add New Detail" at bounding box center [70, 240] width 61 height 15
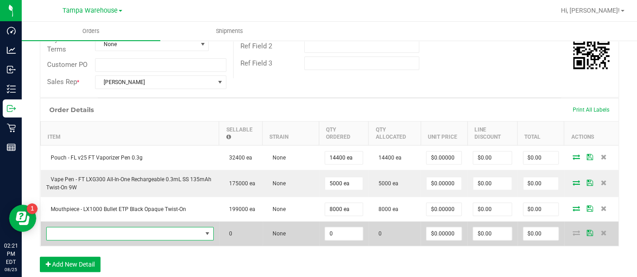
click at [143, 230] on span "NO DATA FOUND" at bounding box center [124, 234] width 155 height 13
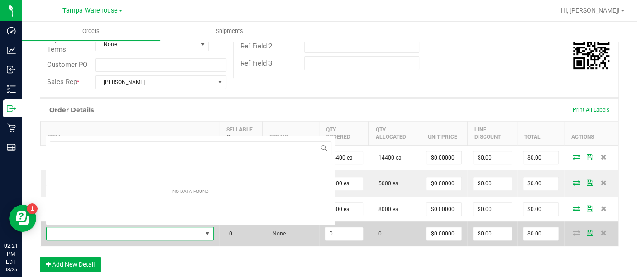
scroll to position [13, 160]
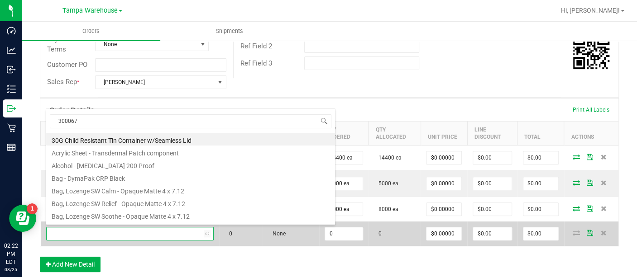
type input "3000673"
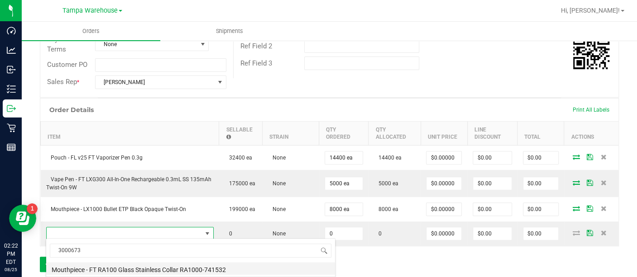
click at [132, 266] on li "Mouthpiece - FT RA100 Glass Stainless Collar RA1000-741532" at bounding box center [190, 269] width 289 height 13
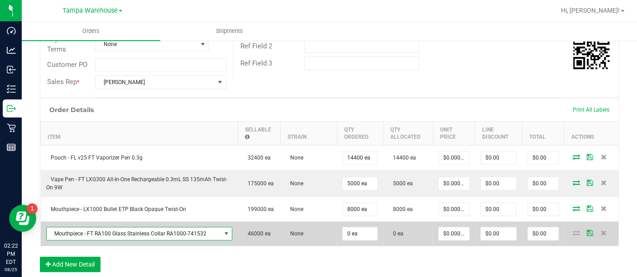
click at [349, 239] on td "0 ea" at bounding box center [360, 234] width 46 height 24
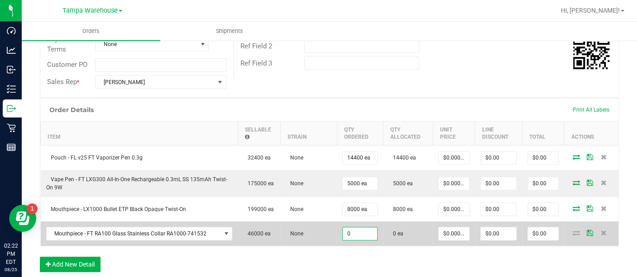
click at [349, 236] on input "0" at bounding box center [360, 234] width 34 height 13
type input "5000 ea"
click at [573, 230] on icon at bounding box center [576, 232] width 7 height 5
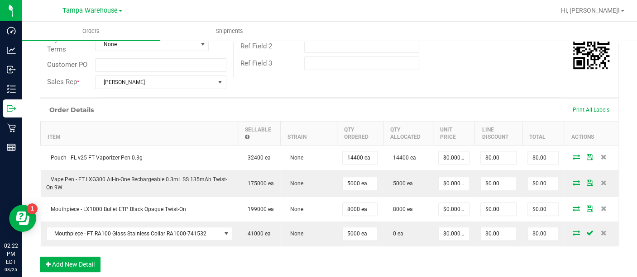
click at [573, 230] on icon at bounding box center [576, 232] width 7 height 5
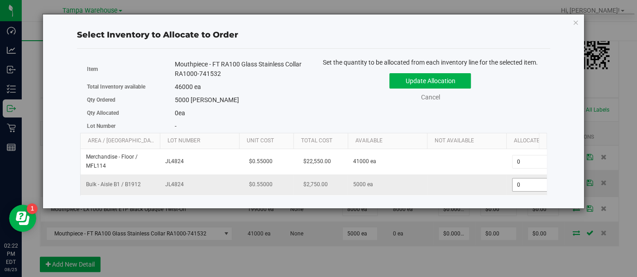
scroll to position [0, 40]
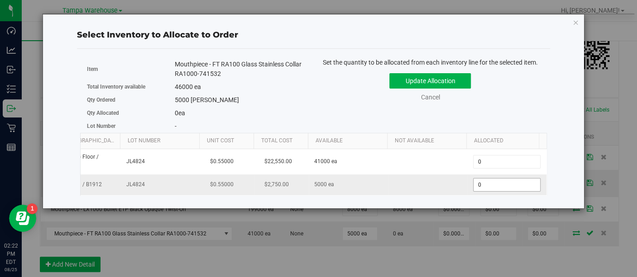
click at [520, 182] on span "0 0" at bounding box center [506, 185] width 67 height 14
click at [520, 182] on input "0" at bounding box center [506, 185] width 67 height 13
type input "5000"
type input "5,000"
click at [449, 81] on button "Update Allocation" at bounding box center [429, 80] width 81 height 15
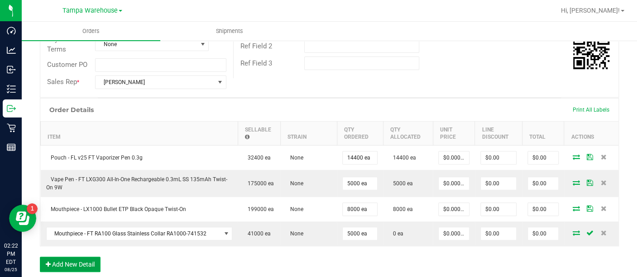
click at [91, 258] on button "Add New Detail" at bounding box center [70, 264] width 61 height 15
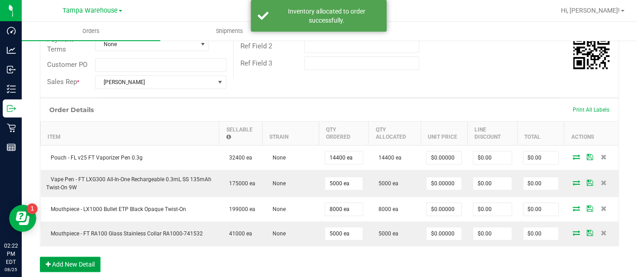
click at [80, 261] on button "Add New Detail" at bounding box center [70, 264] width 61 height 15
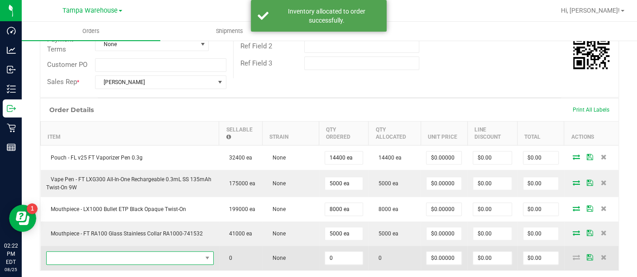
click at [80, 257] on span "NO DATA FOUND" at bounding box center [124, 258] width 155 height 13
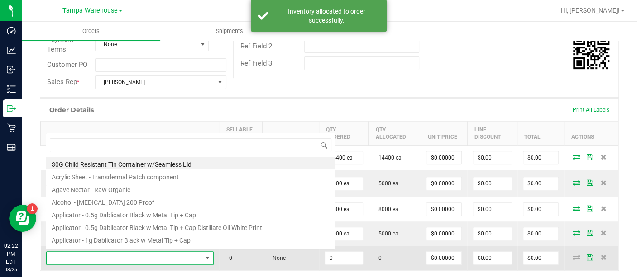
scroll to position [13, 160]
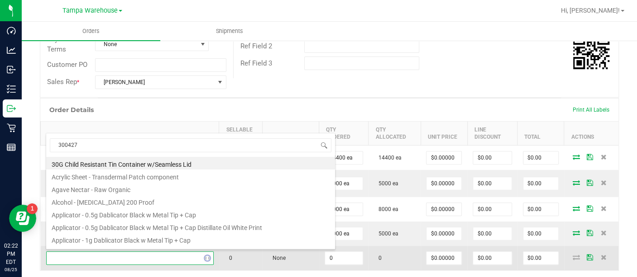
type input "3004270"
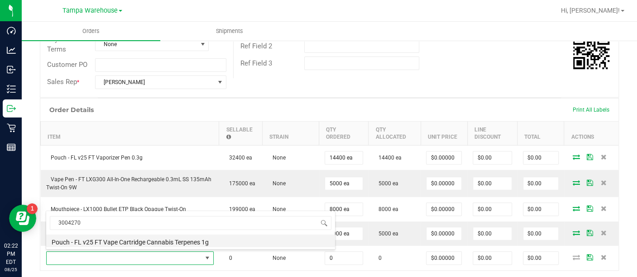
click at [97, 241] on li "Pouch - FL v25 FT Vape Cartridge Cannabis Terpenes 1g" at bounding box center [190, 241] width 289 height 13
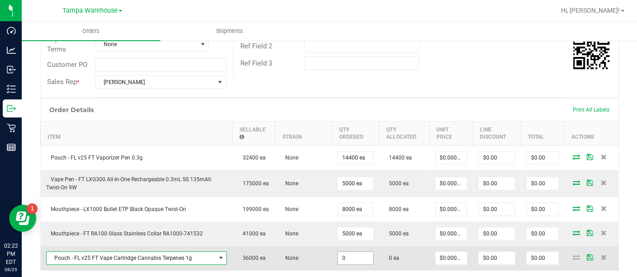
click at [345, 256] on input "0" at bounding box center [355, 258] width 35 height 13
type input "4000 ea"
click at [566, 260] on td at bounding box center [591, 258] width 54 height 24
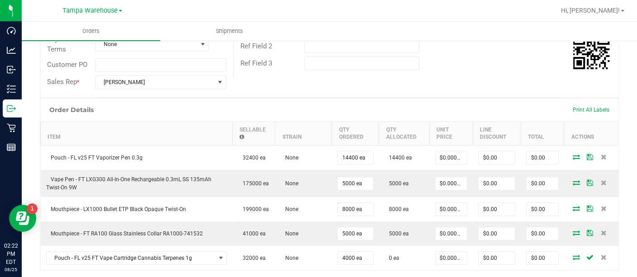
click at [573, 255] on icon at bounding box center [576, 257] width 7 height 5
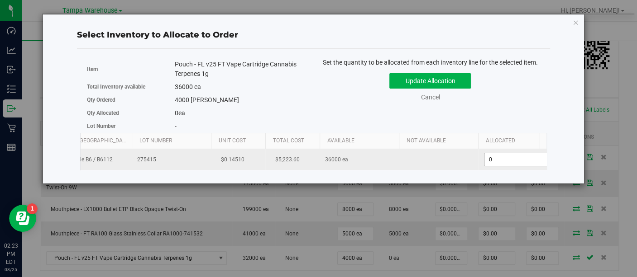
scroll to position [0, 40]
click at [495, 158] on span "0 0" at bounding box center [506, 160] width 67 height 14
click at [495, 158] on input "0" at bounding box center [506, 159] width 67 height 13
type input "4000"
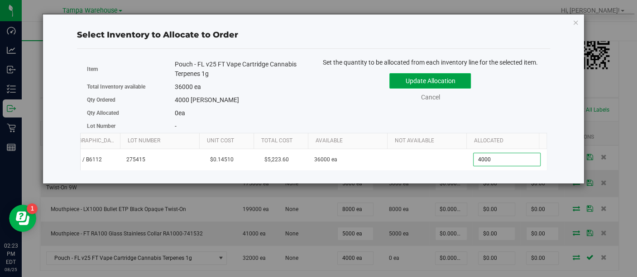
type input "4,000"
click at [454, 79] on button "Update Allocation" at bounding box center [429, 80] width 81 height 15
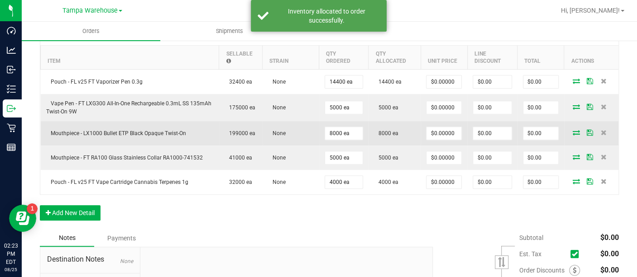
scroll to position [248, 0]
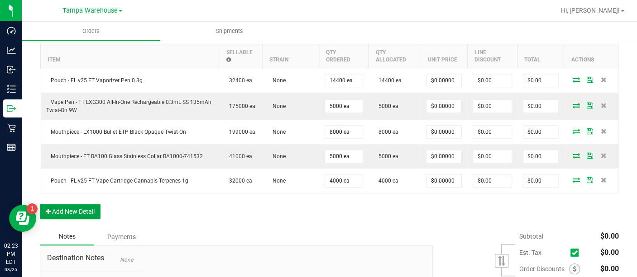
click at [86, 210] on button "Add New Detail" at bounding box center [70, 211] width 61 height 15
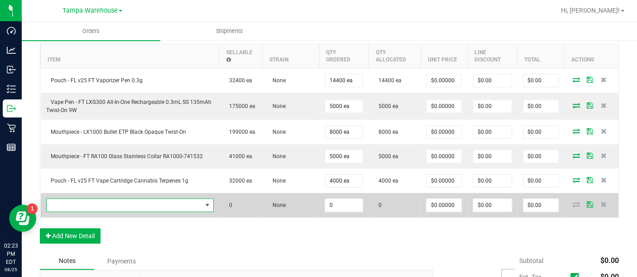
click at [88, 205] on span "NO DATA FOUND" at bounding box center [124, 205] width 155 height 13
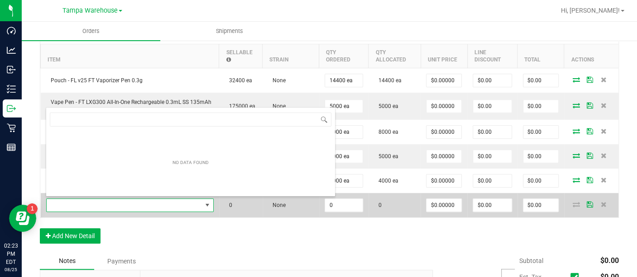
scroll to position [13, 160]
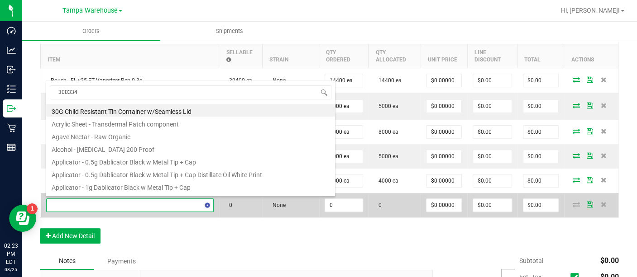
type input "3003342"
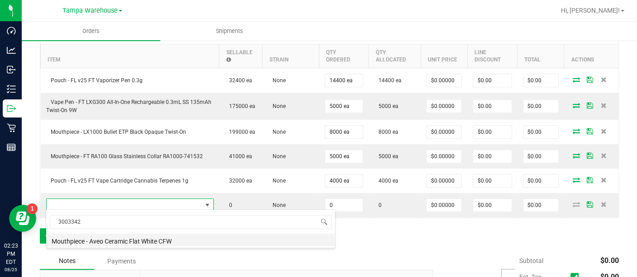
click at [102, 238] on li "Mouthpiece - Aveo Ceramic Flat White CFW" at bounding box center [190, 240] width 289 height 13
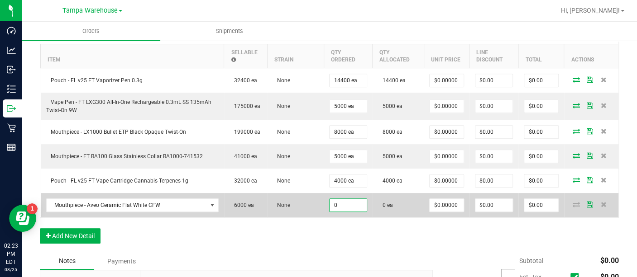
click at [348, 203] on input "0" at bounding box center [348, 205] width 37 height 13
type input "2400 ea"
click at [573, 202] on icon at bounding box center [576, 204] width 7 height 5
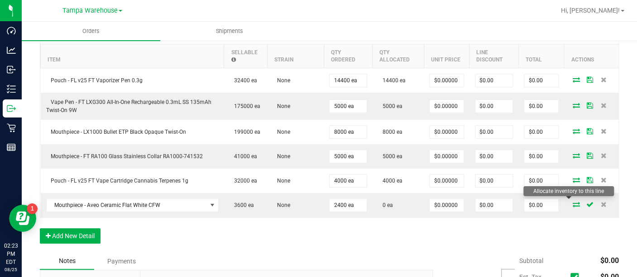
click at [573, 202] on icon at bounding box center [576, 204] width 7 height 5
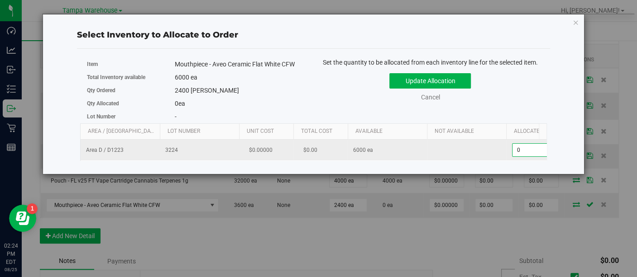
scroll to position [0, 40]
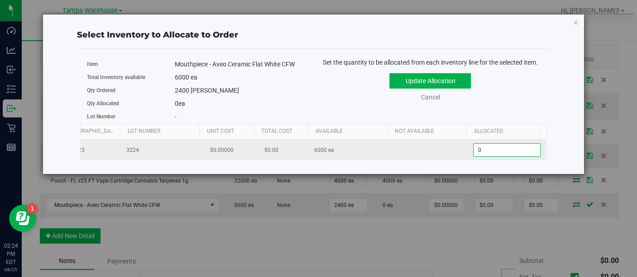
click at [527, 147] on span "0 0" at bounding box center [506, 150] width 67 height 14
click at [527, 147] on input "0" at bounding box center [506, 150] width 67 height 13
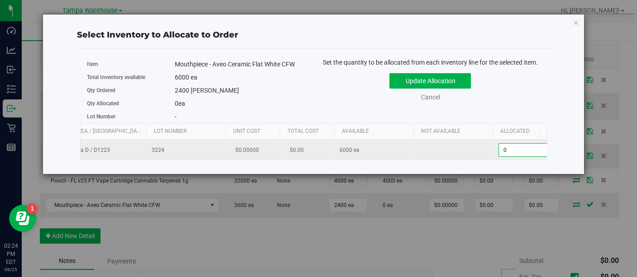
scroll to position [0, 11]
click at [527, 148] on input "0" at bounding box center [534, 150] width 67 height 13
type input "0"
type input "2400"
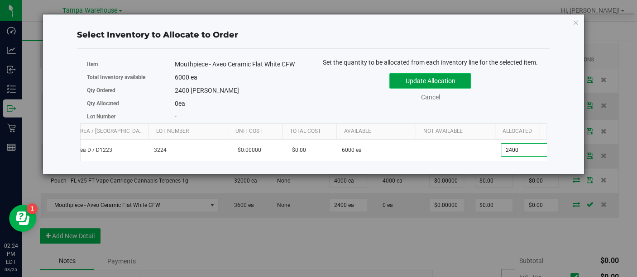
type input "2,400"
click at [462, 79] on button "Update Allocation" at bounding box center [429, 80] width 81 height 15
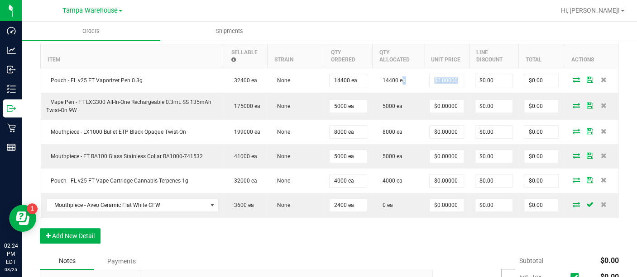
click at [469, 79] on td "$0.00" at bounding box center [493, 80] width 49 height 25
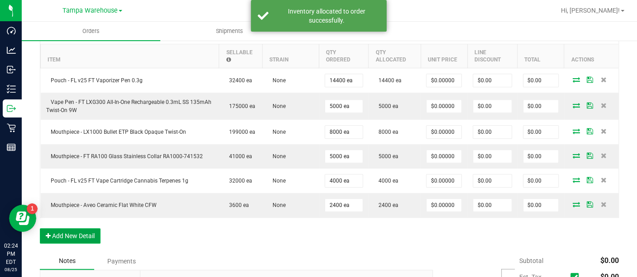
click at [85, 229] on button "Add New Detail" at bounding box center [70, 236] width 61 height 15
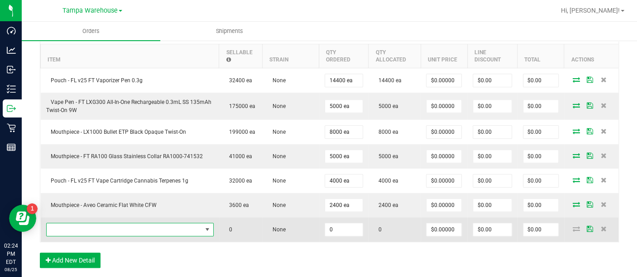
click at [91, 229] on span "NO DATA FOUND" at bounding box center [124, 230] width 155 height 13
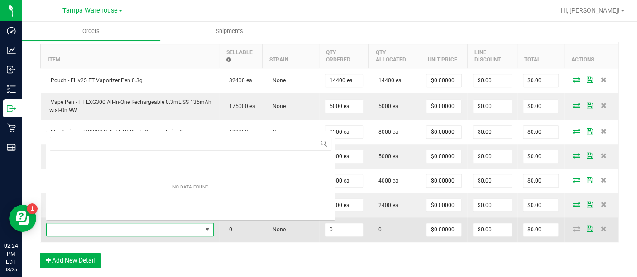
scroll to position [13, 160]
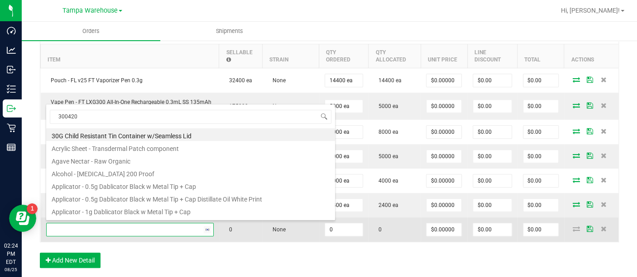
type input "3004202"
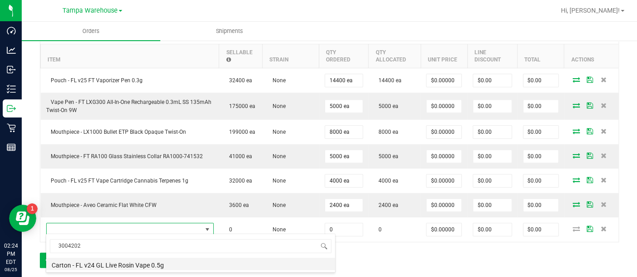
click at [86, 262] on li "Carton - FL v24 GL Live Rosin Vape 0.5g" at bounding box center [190, 264] width 289 height 13
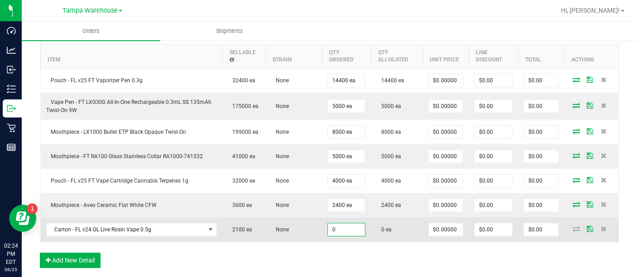
click at [345, 225] on input "0" at bounding box center [346, 230] width 37 height 13
type input "1400 ea"
click at [573, 229] on icon at bounding box center [576, 228] width 7 height 5
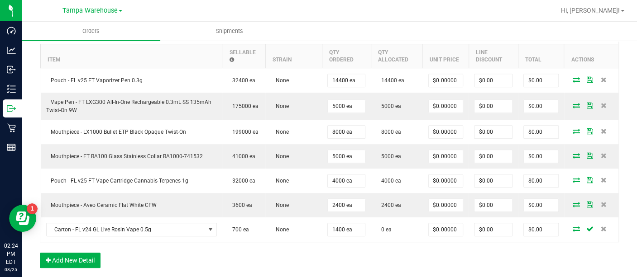
click at [573, 229] on icon at bounding box center [576, 228] width 7 height 5
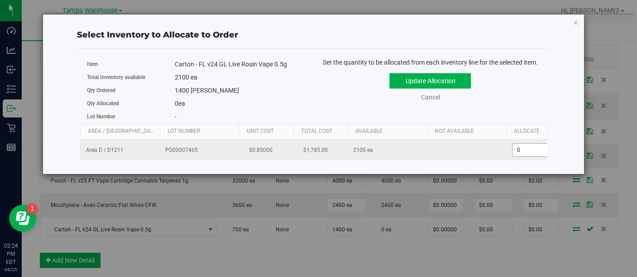
scroll to position [0, 40]
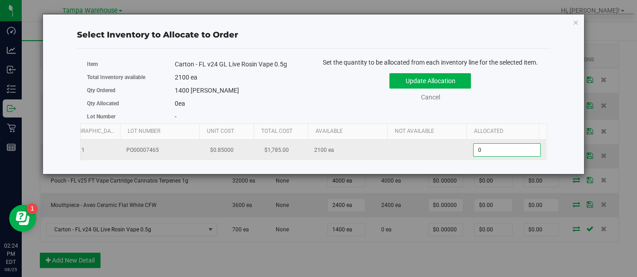
click at [517, 148] on span "0 0" at bounding box center [506, 150] width 67 height 14
click at [517, 148] on input "0" at bounding box center [506, 150] width 67 height 13
type input "1400"
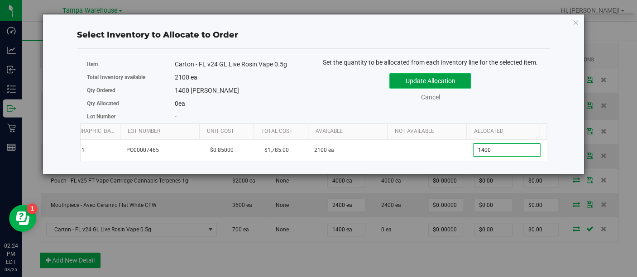
type input "1,400"
click at [462, 85] on button "Update Allocation" at bounding box center [429, 80] width 81 height 15
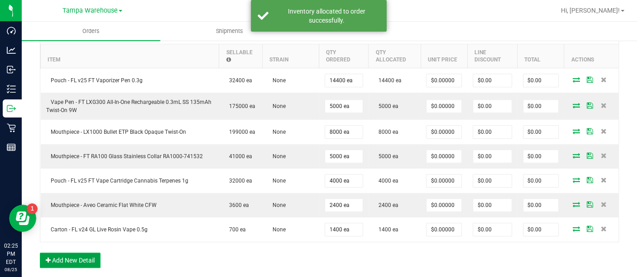
click at [86, 253] on button "Add New Detail" at bounding box center [70, 260] width 61 height 15
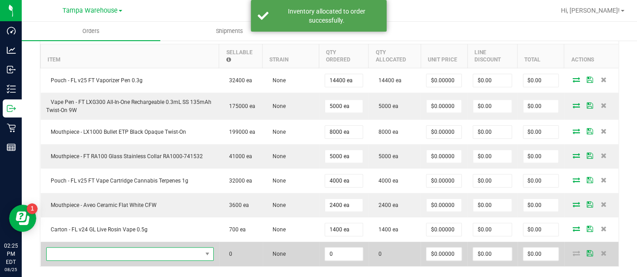
click at [86, 256] on span "NO DATA FOUND" at bounding box center [124, 254] width 155 height 13
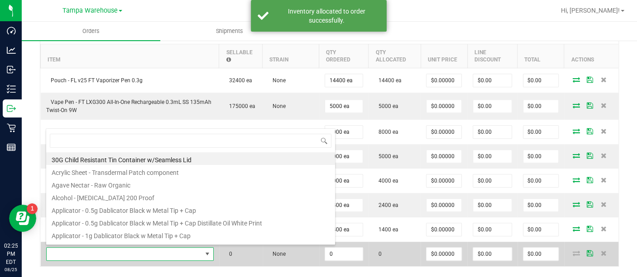
scroll to position [13, 160]
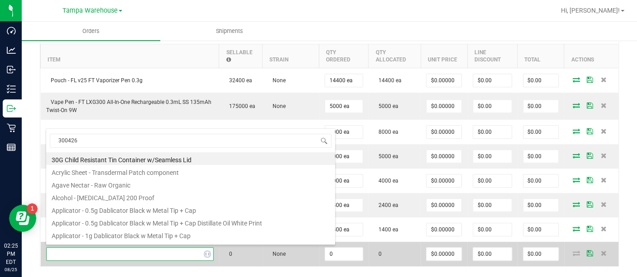
type input "3004264"
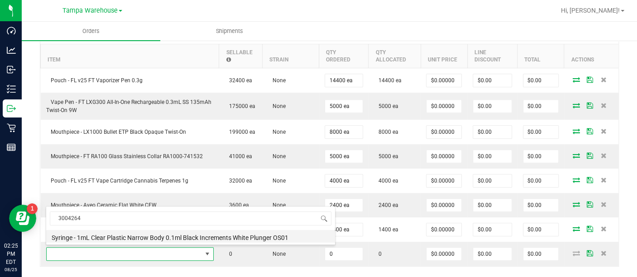
click at [86, 239] on li "Syringe - 1mL Clear Plastic Narrow Body 0.1ml Black Increments White Plunger OS…" at bounding box center [190, 236] width 289 height 13
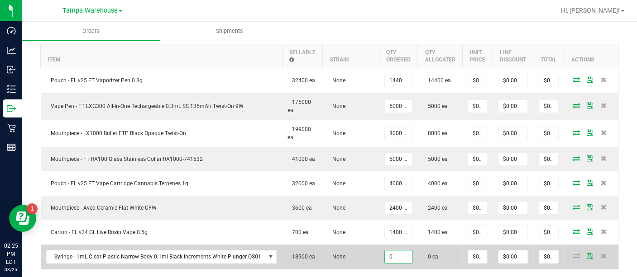
click at [396, 253] on input "0" at bounding box center [398, 257] width 27 height 13
type input "3900 ea"
click at [573, 253] on icon at bounding box center [576, 255] width 7 height 5
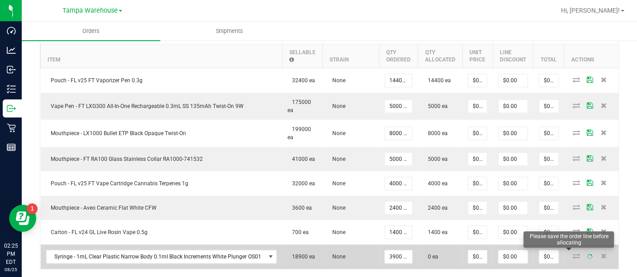
click at [573, 253] on icon at bounding box center [576, 255] width 7 height 5
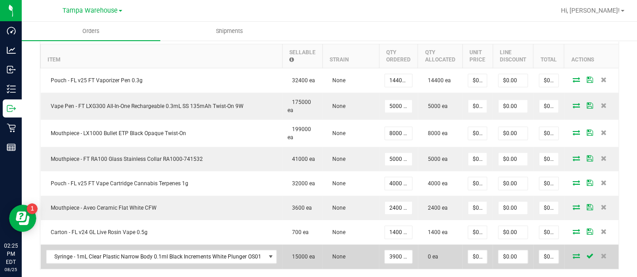
click at [573, 254] on icon at bounding box center [576, 255] width 7 height 5
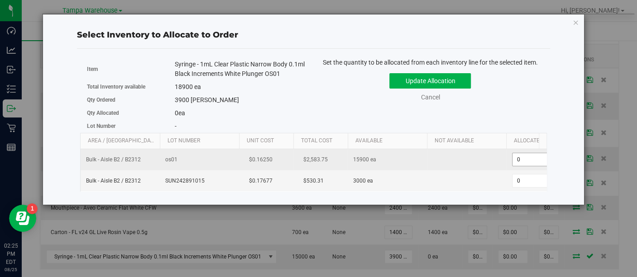
click at [526, 157] on span "0 0" at bounding box center [545, 160] width 67 height 14
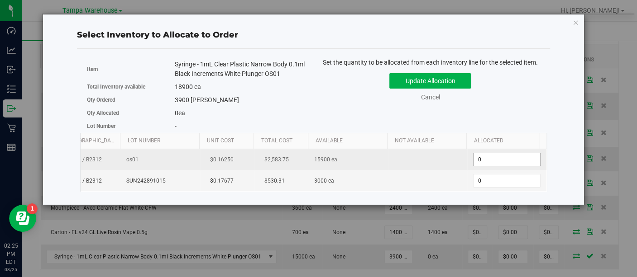
click at [0, 0] on input "0" at bounding box center [0, 0] width 0 height 0
type input "3900"
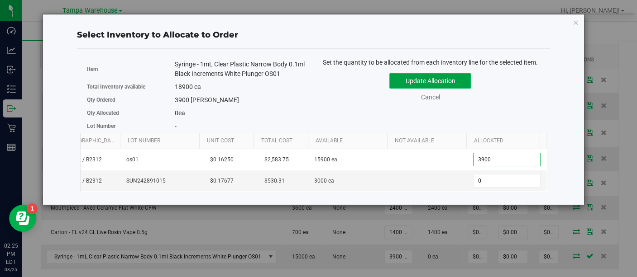
type input "3,900"
click at [458, 83] on button "Update Allocation" at bounding box center [429, 80] width 81 height 15
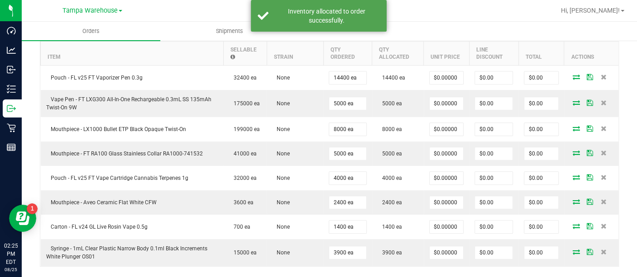
scroll to position [261, 0]
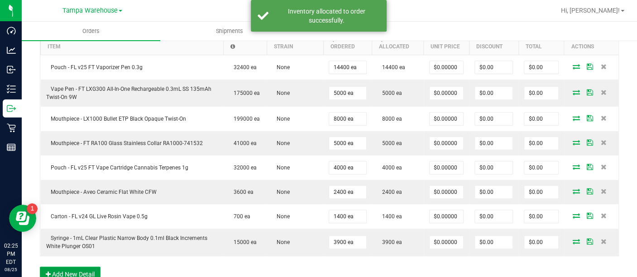
click at [76, 267] on button "Add New Detail" at bounding box center [70, 274] width 61 height 15
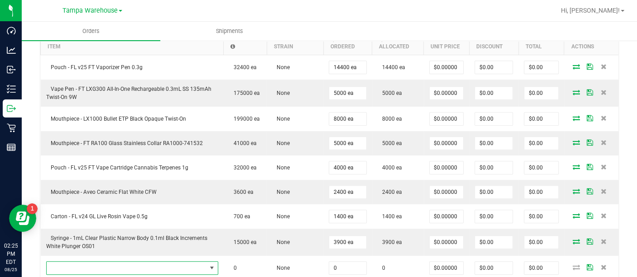
click at [76, 267] on span "NO DATA FOUND" at bounding box center [127, 268] width 160 height 13
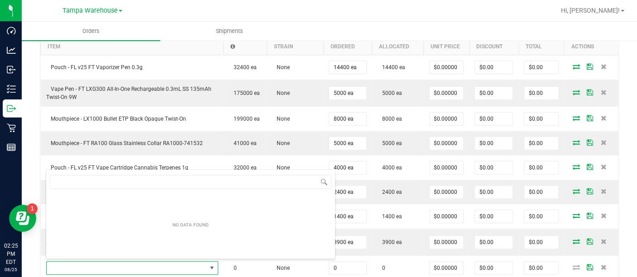
scroll to position [13, 163]
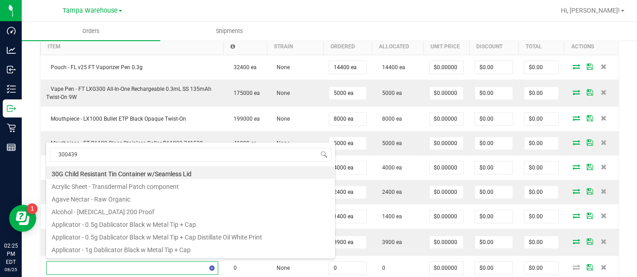
type input "3004399"
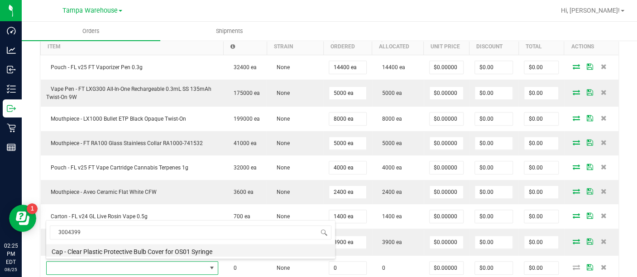
click at [93, 252] on li "Cap - Clear Plastic Protective Bulb Cover for OS01 Syringe" at bounding box center [190, 250] width 289 height 13
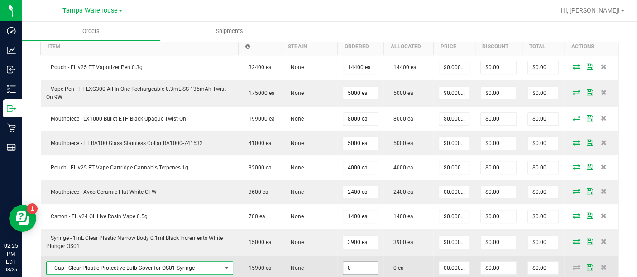
click at [352, 270] on input "0" at bounding box center [360, 268] width 34 height 13
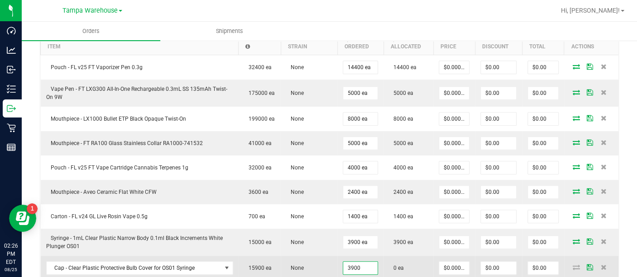
type input "3900 ea"
click at [573, 265] on icon at bounding box center [576, 267] width 7 height 5
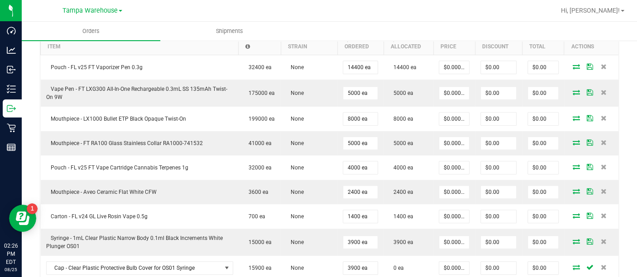
click at [573, 265] on icon at bounding box center [576, 267] width 7 height 5
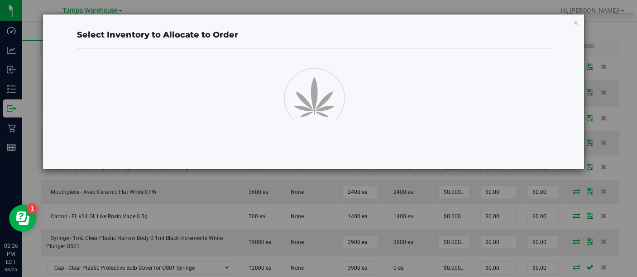
click at [567, 265] on div "Select Inventory to Allocate to Order" at bounding box center [322, 138] width 644 height 277
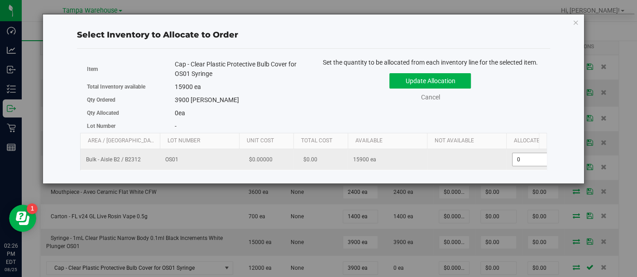
scroll to position [0, 40]
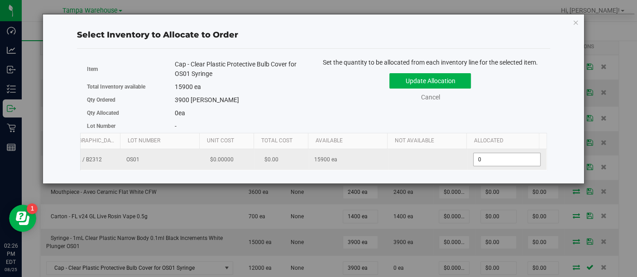
click at [520, 158] on span "0 0" at bounding box center [506, 160] width 67 height 14
click at [520, 158] on input "0" at bounding box center [506, 159] width 67 height 13
type input "3900"
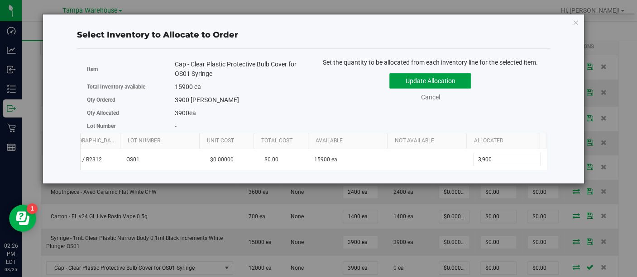
click at [448, 83] on button "Update Allocation" at bounding box center [429, 80] width 81 height 15
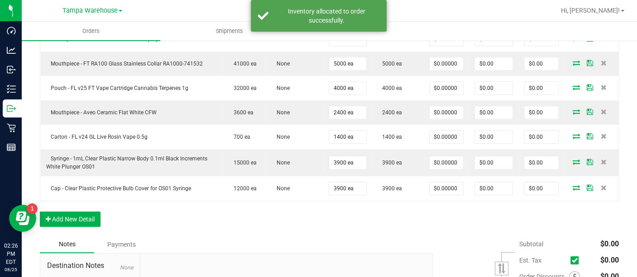
scroll to position [349, 0]
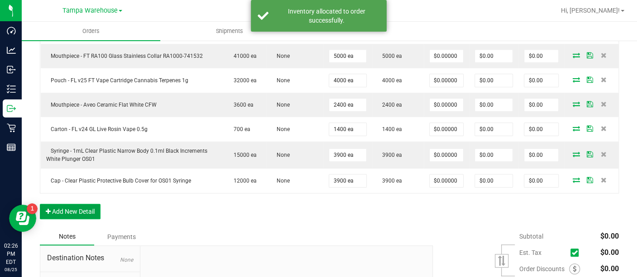
click at [79, 210] on button "Add New Detail" at bounding box center [70, 211] width 61 height 15
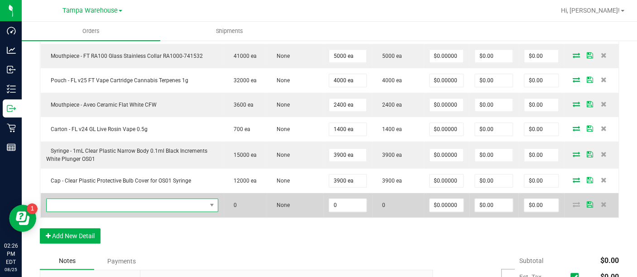
click at [92, 202] on span "NO DATA FOUND" at bounding box center [127, 205] width 160 height 13
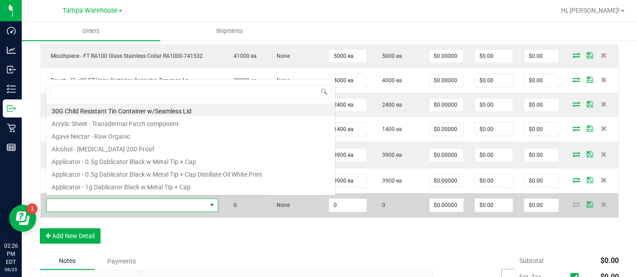
scroll to position [13, 163]
type input "3002933"
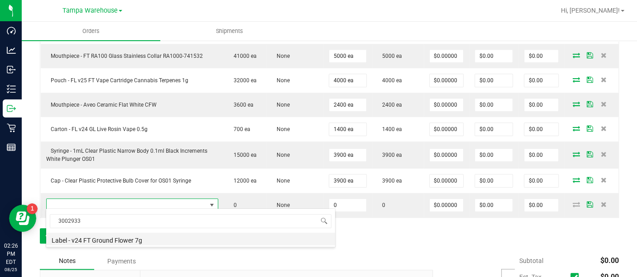
click at [95, 238] on li "Label - v24 FT Ground Flower 7g" at bounding box center [190, 239] width 289 height 13
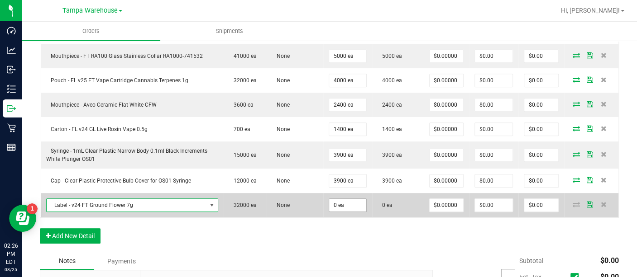
click at [345, 199] on input "0 ea" at bounding box center [347, 205] width 37 height 13
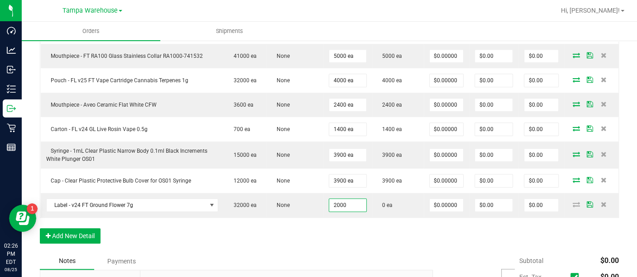
type input "2000 ea"
click at [381, 228] on div "Order Details Print All Labels Item Sellable Strain Qty Ordered Qty Allocated U…" at bounding box center [329, 86] width 579 height 333
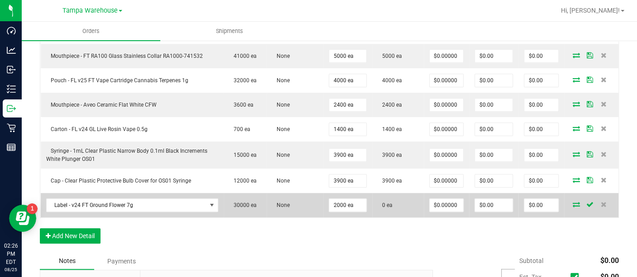
click at [573, 204] on icon at bounding box center [576, 204] width 7 height 5
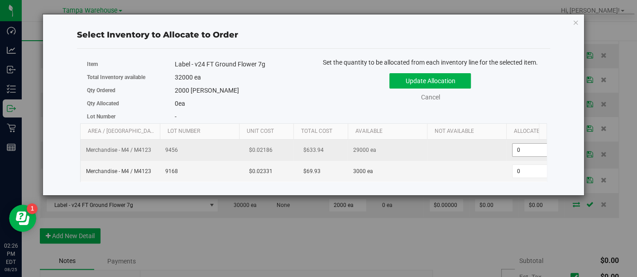
scroll to position [0, 40]
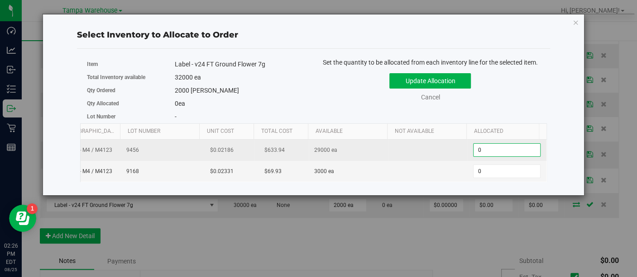
drag, startPoint x: 530, startPoint y: 148, endPoint x: 473, endPoint y: 150, distance: 57.5
click at [473, 150] on span "0 0" at bounding box center [506, 150] width 67 height 14
type input "2000"
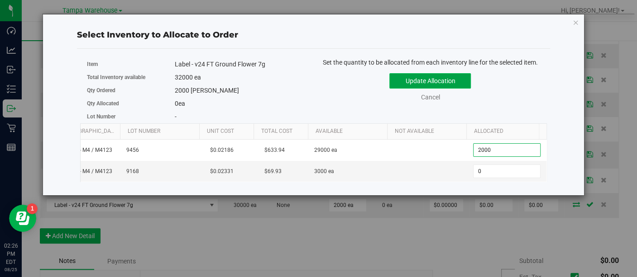
type input "2,000"
click at [447, 79] on button "Update Allocation" at bounding box center [429, 80] width 81 height 15
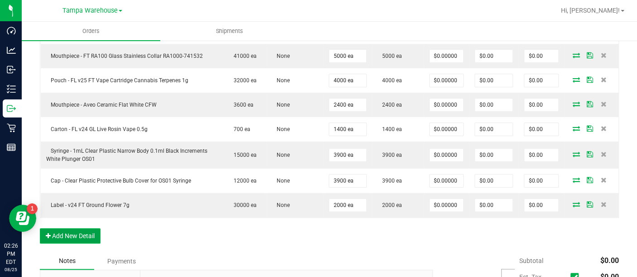
click at [94, 231] on button "Add New Detail" at bounding box center [70, 236] width 61 height 15
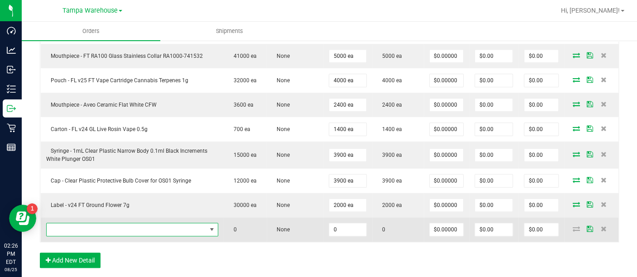
click at [93, 229] on span "NO DATA FOUND" at bounding box center [127, 230] width 160 height 13
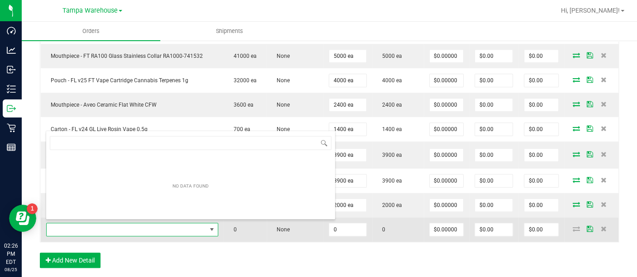
scroll to position [13, 163]
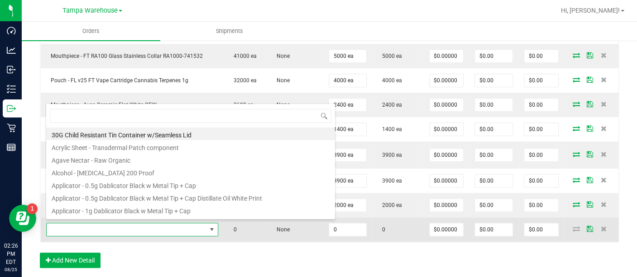
click at [93, 228] on span at bounding box center [127, 230] width 160 height 13
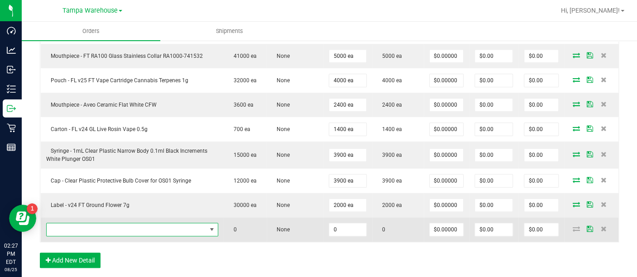
click at [93, 228] on span "NO DATA FOUND" at bounding box center [127, 230] width 160 height 13
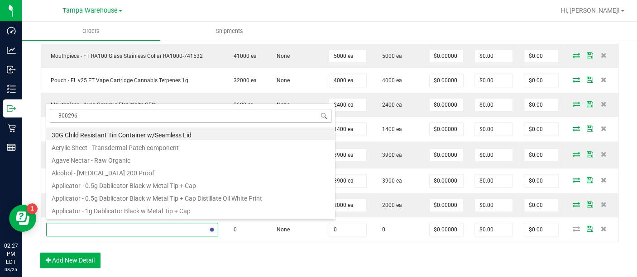
type input "3002968"
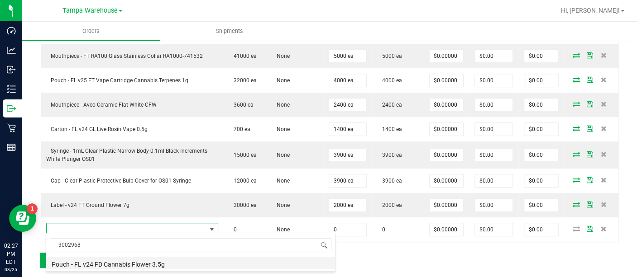
click at [103, 262] on li "Pouch - FL v24 FD Cannabis Flower 3.5g" at bounding box center [190, 263] width 289 height 13
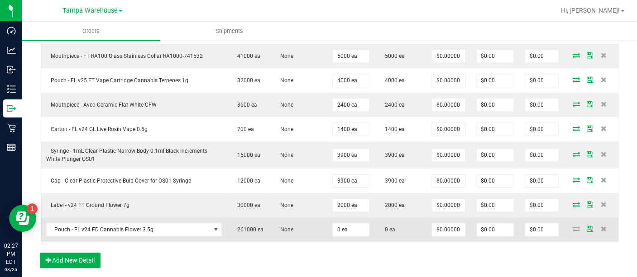
click at [573, 226] on icon at bounding box center [576, 228] width 7 height 5
click at [349, 225] on input "0" at bounding box center [351, 230] width 36 height 13
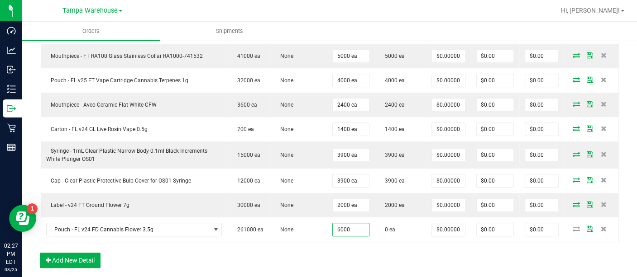
type input "6000 ea"
click at [348, 244] on div "Order Details Print All Labels Item Sellable Strain Qty Ordered Qty Allocated U…" at bounding box center [329, 98] width 579 height 357
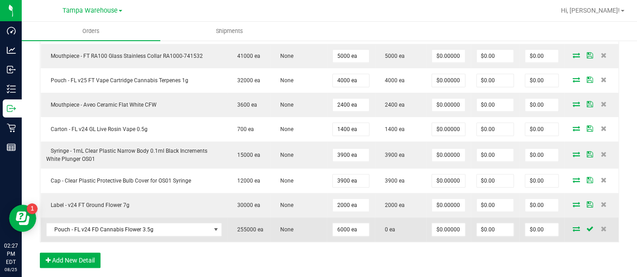
click at [573, 228] on icon at bounding box center [576, 228] width 7 height 5
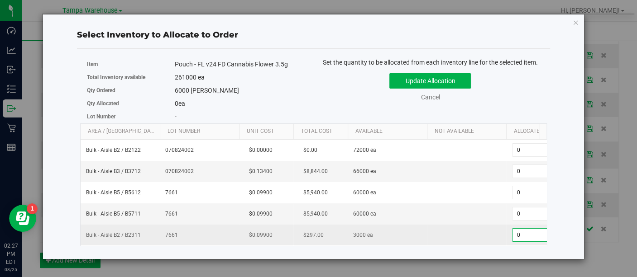
scroll to position [0, 40]
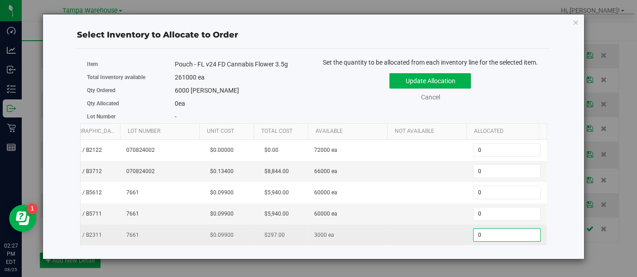
drag, startPoint x: 530, startPoint y: 236, endPoint x: 468, endPoint y: 233, distance: 62.1
click at [468, 233] on td "0 0" at bounding box center [506, 235] width 79 height 21
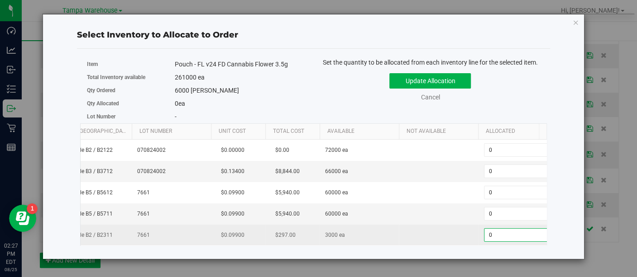
scroll to position [0, 27]
type input "3000"
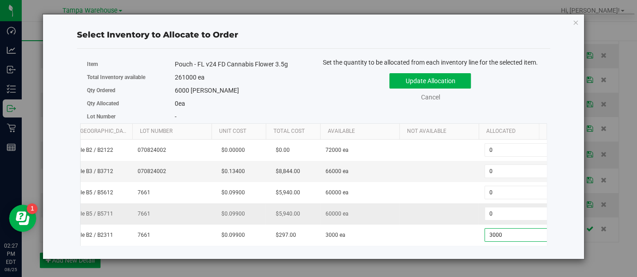
scroll to position [0, 0]
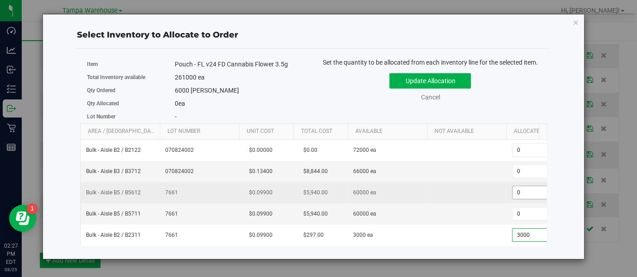
type input "3,000"
click at [522, 188] on span "0 0" at bounding box center [545, 193] width 67 height 14
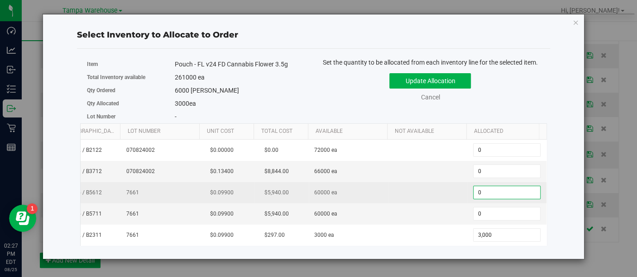
click at [522, 188] on input "0" at bounding box center [506, 192] width 67 height 13
type input "3000"
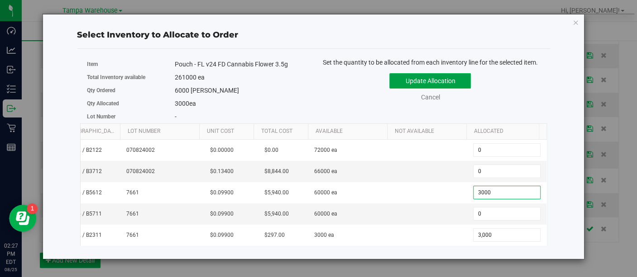
type input "3,000"
click at [441, 79] on button "Update Allocation" at bounding box center [429, 80] width 81 height 15
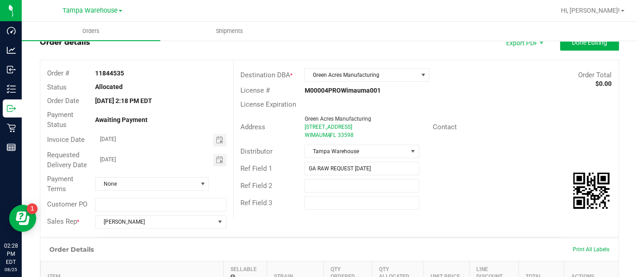
scroll to position [0, 0]
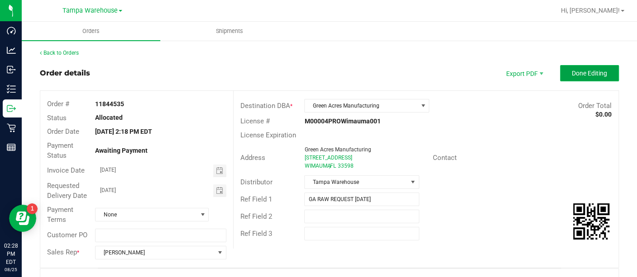
click at [574, 76] on span "Done Editing" at bounding box center [589, 73] width 35 height 7
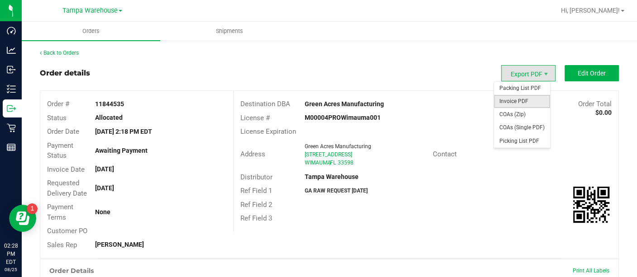
click at [513, 95] on span "Invoice PDF" at bounding box center [522, 101] width 56 height 13
